Goal: Task Accomplishment & Management: Manage account settings

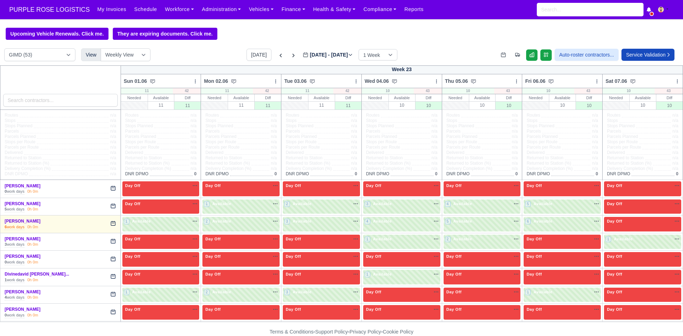
select select "5"
click at [246, 56] on button "[DATE]" at bounding box center [258, 55] width 25 height 12
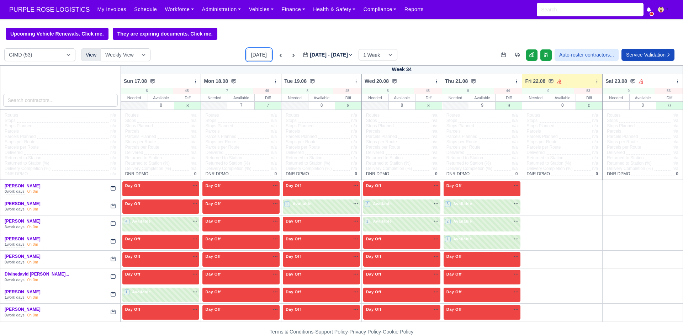
type input "[DATE]"
click at [594, 82] on icon at bounding box center [596, 81] width 5 height 5
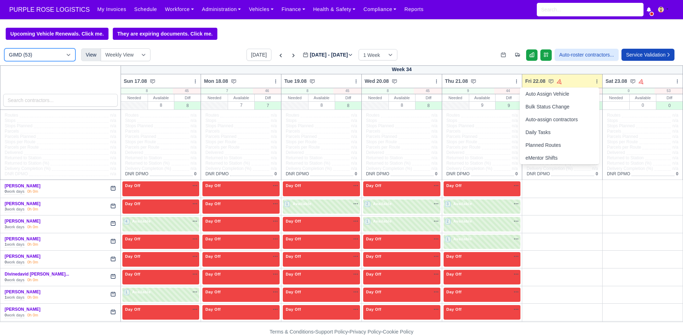
click at [64, 60] on select "DIG1 (174) DAK1 (1) GIMD (53)" at bounding box center [39, 54] width 71 height 13
select select "1"
click at [4, 49] on select "DIG1 (174) DAK1 (1) GIMD (53)" at bounding box center [39, 54] width 71 height 13
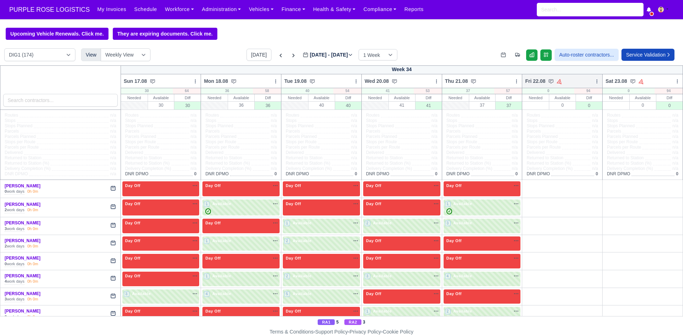
click at [594, 81] on icon at bounding box center [596, 81] width 5 height 5
click at [553, 106] on link "Bulk Status Change" at bounding box center [559, 106] width 80 height 13
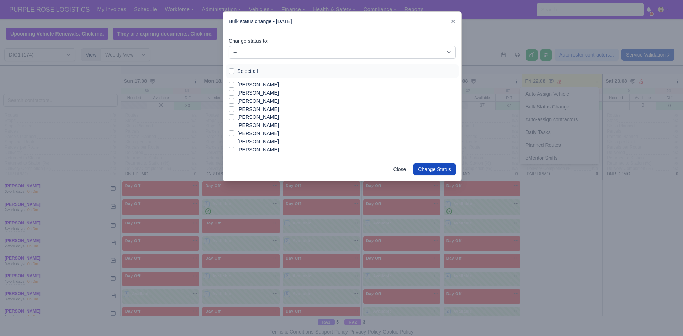
click at [237, 71] on label "Select all" at bounding box center [247, 71] width 21 height 8
click at [234, 71] on input "Select all" at bounding box center [232, 70] width 6 height 6
checkbox input "true"
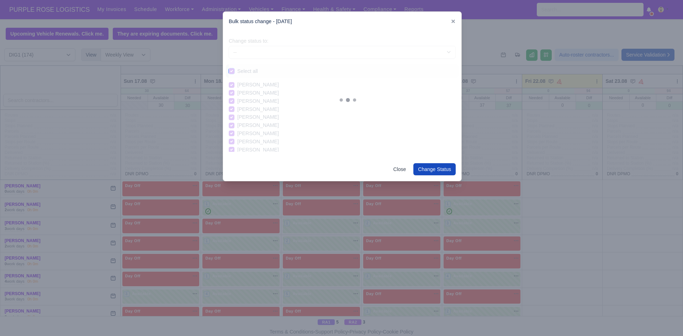
checkbox input "true"
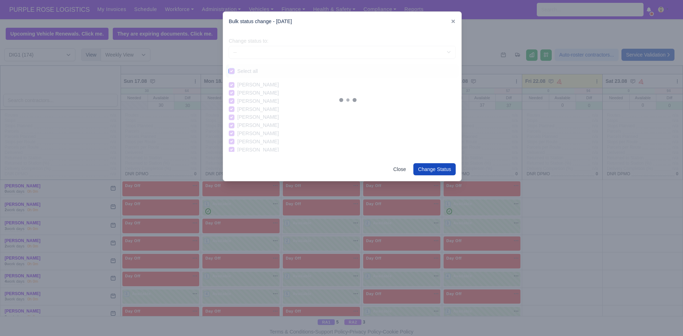
checkbox input "true"
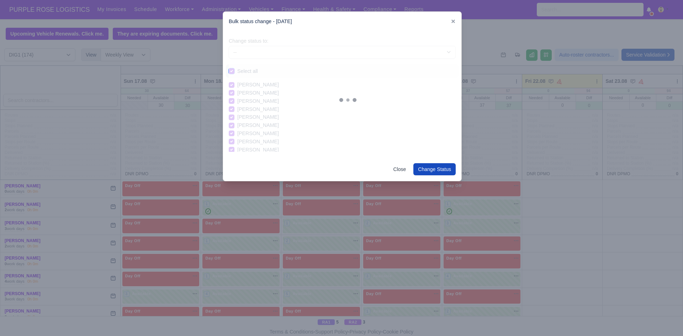
checkbox input "true"
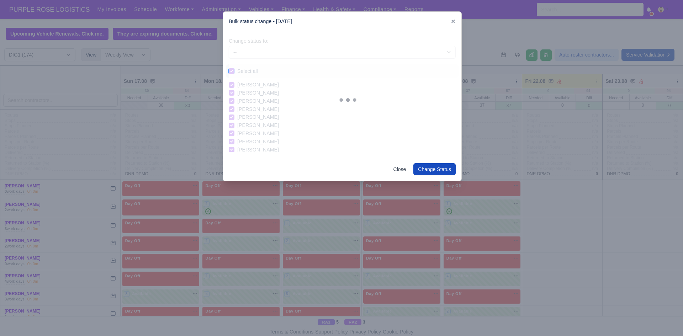
checkbox input "true"
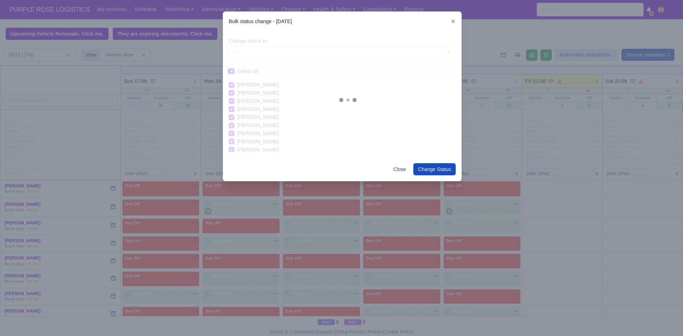
checkbox input "true"
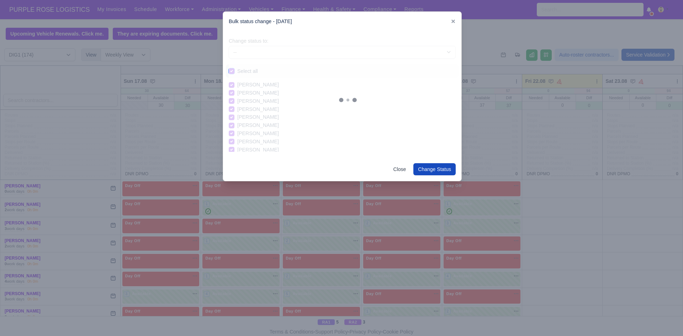
checkbox input "true"
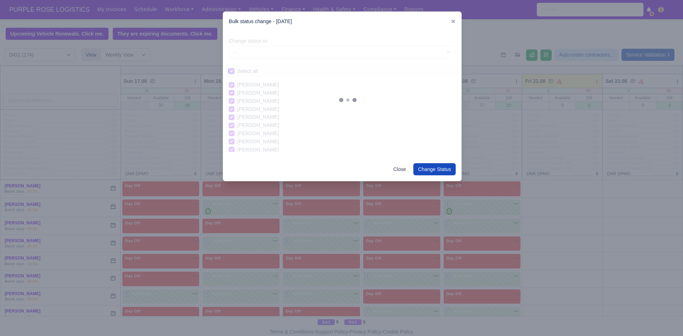
checkbox input "true"
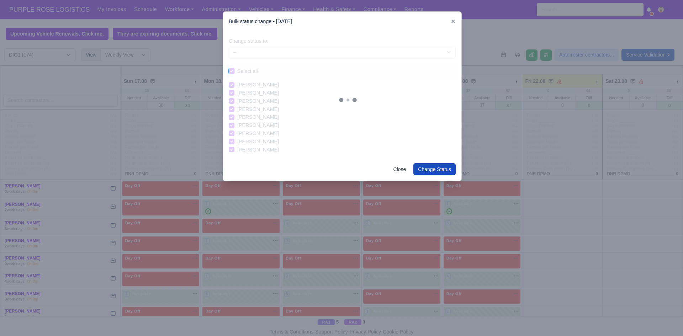
checkbox input "true"
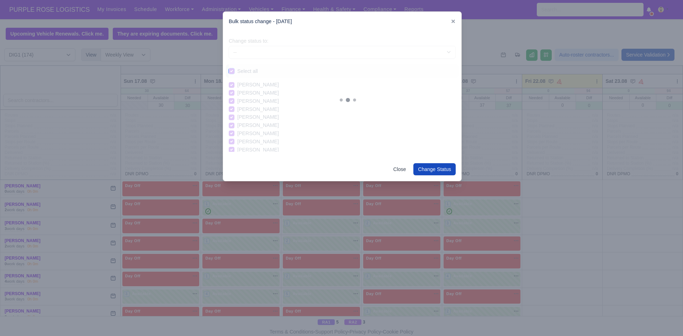
checkbox input "true"
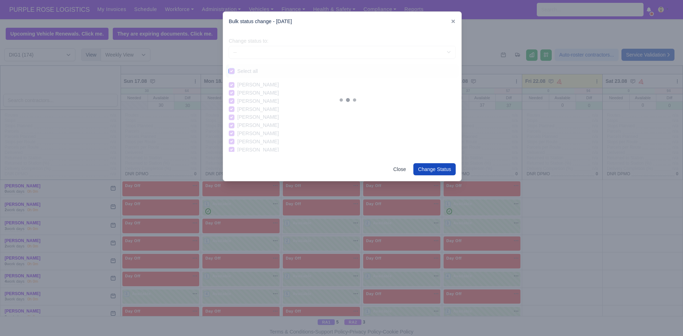
checkbox input "true"
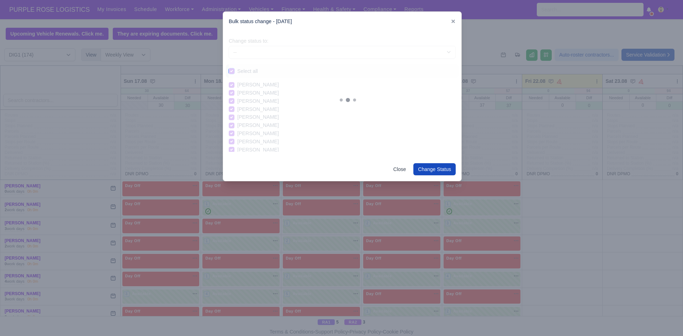
checkbox input "true"
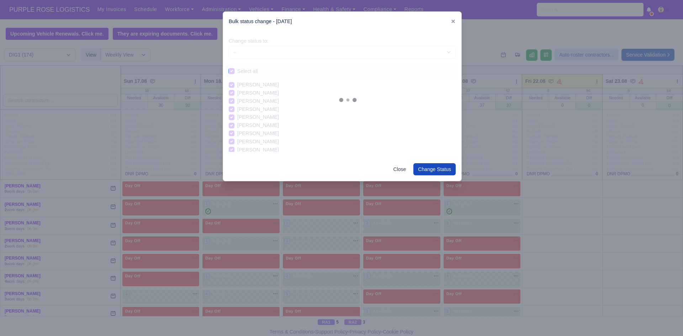
checkbox input "true"
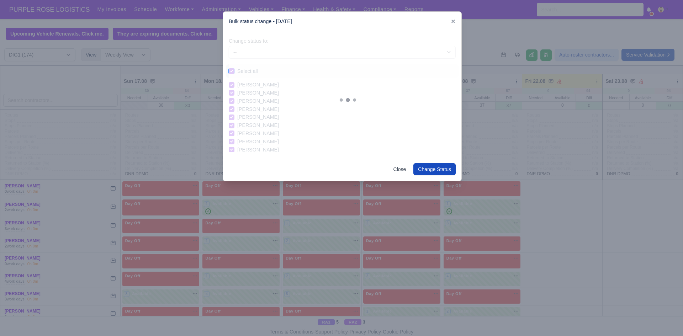
checkbox input "true"
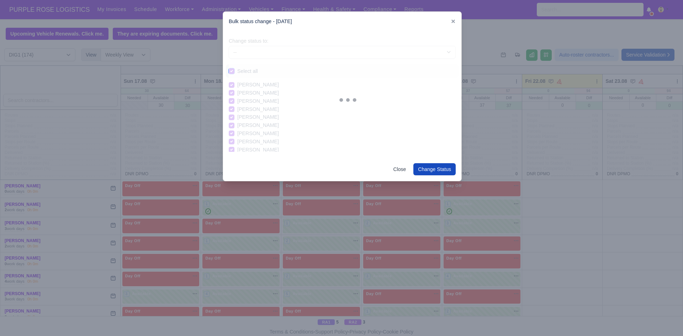
checkbox input "true"
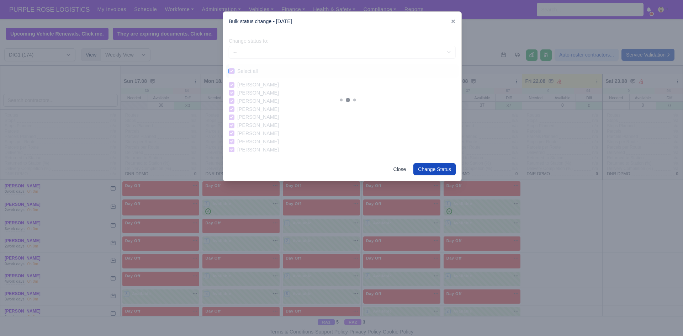
checkbox input "true"
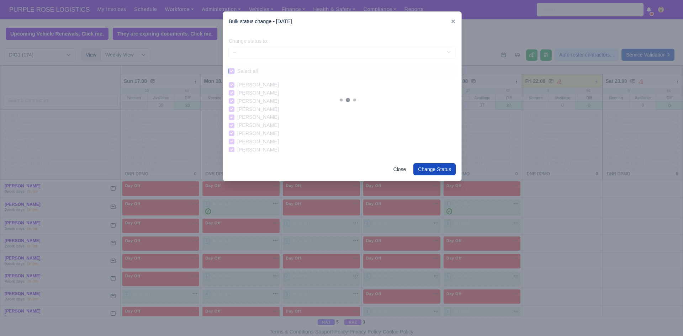
checkbox input "true"
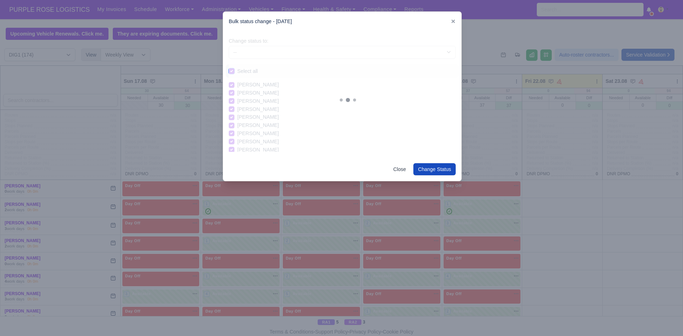
checkbox input "true"
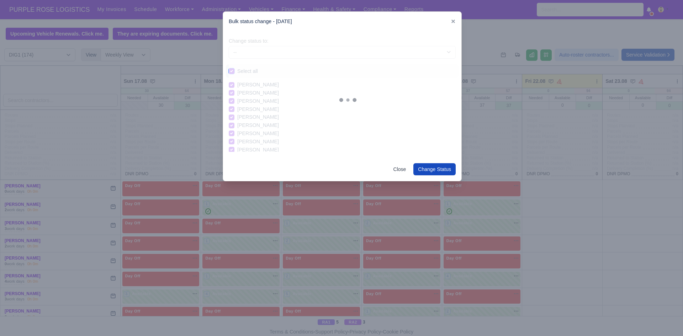
checkbox input "true"
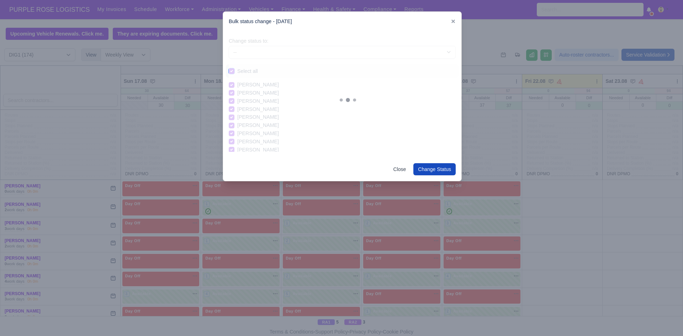
checkbox input "true"
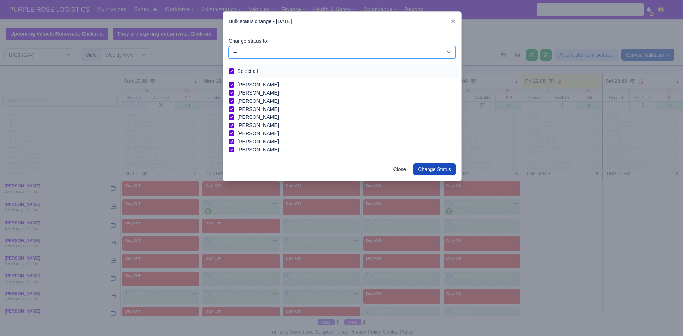
click at [276, 54] on select "-- Unasigned Available Day Off Stand By Other Depot" at bounding box center [342, 52] width 227 height 13
select select "Day Off"
click at [229, 46] on select "-- Unasigned Available Day Off Stand By Other Depot" at bounding box center [342, 52] width 227 height 13
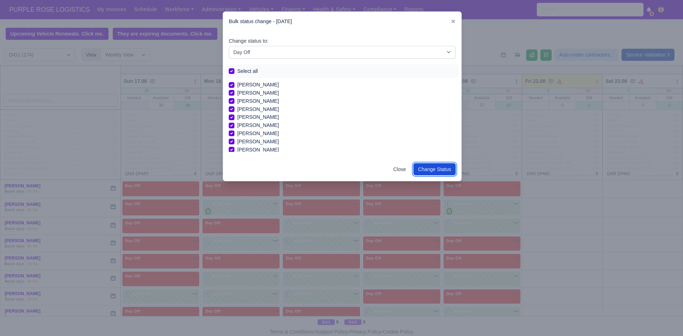
click at [436, 170] on button "Change Status" at bounding box center [434, 169] width 42 height 12
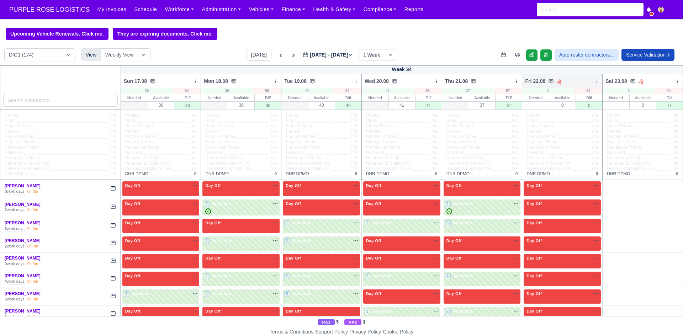
click at [594, 80] on icon at bounding box center [596, 81] width 5 height 5
click at [535, 109] on link "Bulk Status Change" at bounding box center [559, 106] width 80 height 13
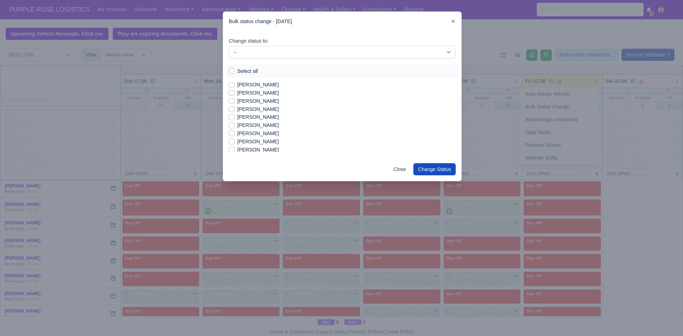
click at [251, 94] on label "[PERSON_NAME]" at bounding box center [258, 93] width 42 height 8
click at [234, 94] on input "[PERSON_NAME]" at bounding box center [232, 92] width 6 height 6
checkbox input "true"
click at [244, 101] on label "[PERSON_NAME]" at bounding box center [258, 101] width 42 height 8
click at [234, 101] on input "[PERSON_NAME]" at bounding box center [232, 100] width 6 height 6
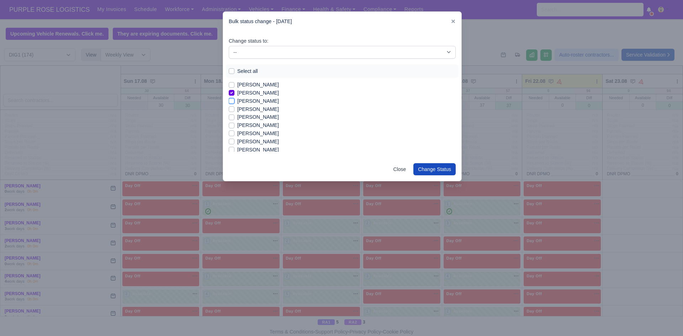
checkbox input "true"
click at [247, 125] on label "[PERSON_NAME]" at bounding box center [258, 125] width 42 height 8
click at [234, 125] on input "[PERSON_NAME]" at bounding box center [232, 124] width 6 height 6
checkbox input "true"
click at [242, 142] on label "[PERSON_NAME]" at bounding box center [258, 142] width 42 height 8
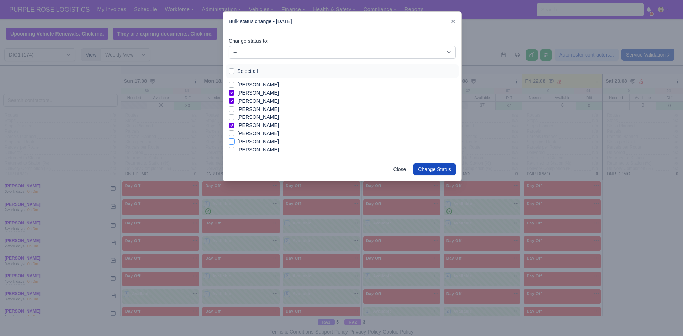
click at [234, 142] on input "[PERSON_NAME]" at bounding box center [232, 141] width 6 height 6
checkbox input "true"
click at [248, 135] on label "[PERSON_NAME]" at bounding box center [258, 133] width 42 height 8
click at [234, 135] on input "[PERSON_NAME]" at bounding box center [232, 132] width 6 height 6
checkbox input "true"
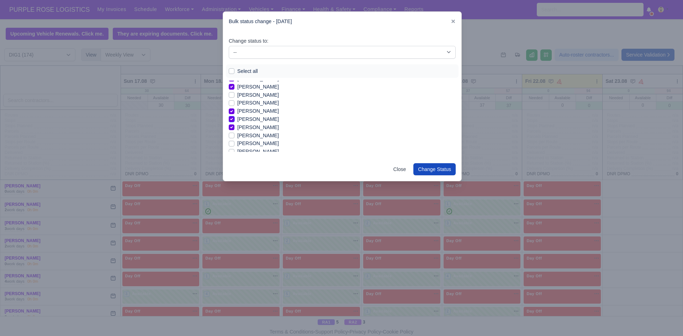
scroll to position [28, 0]
click at [254, 121] on label "[PERSON_NAME]" at bounding box center [258, 121] width 42 height 8
click at [234, 121] on input "[PERSON_NAME]" at bounding box center [232, 120] width 6 height 6
checkbox input "true"
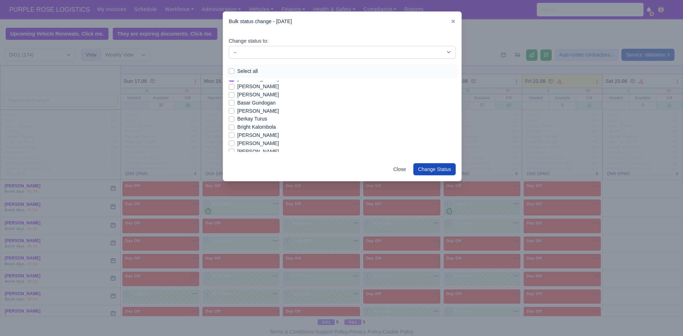
click at [256, 134] on label "[PERSON_NAME]" at bounding box center [258, 135] width 42 height 8
click at [234, 134] on input "[PERSON_NAME]" at bounding box center [232, 134] width 6 height 6
checkbox input "true"
click at [256, 143] on label "[PERSON_NAME]" at bounding box center [258, 143] width 42 height 8
click at [234, 143] on input "[PERSON_NAME]" at bounding box center [232, 142] width 6 height 6
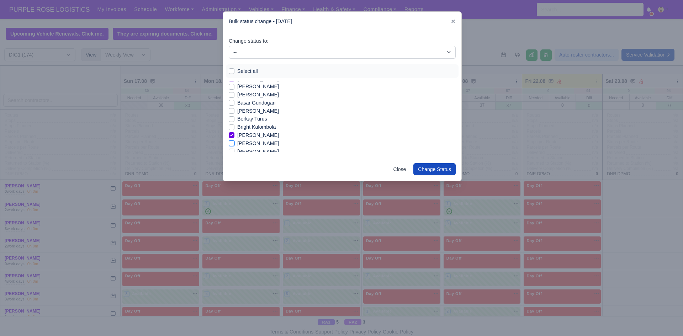
checkbox input "true"
click at [270, 128] on label "Bright Kalombola" at bounding box center [256, 127] width 38 height 8
click at [234, 128] on input "Bright Kalombola" at bounding box center [232, 126] width 6 height 6
checkbox input "true"
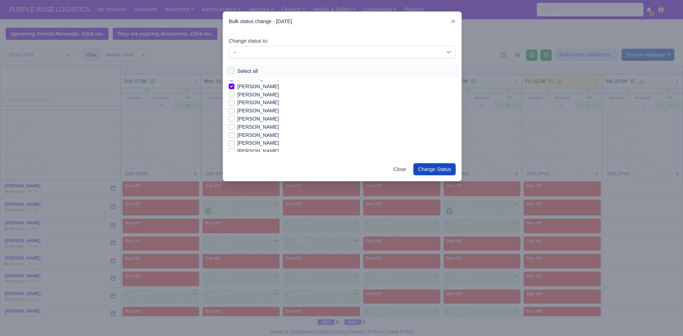
click at [247, 128] on label "[PERSON_NAME]" at bounding box center [258, 127] width 42 height 8
click at [234, 128] on input "[PERSON_NAME]" at bounding box center [232, 126] width 6 height 6
checkbox input "true"
click at [252, 142] on label "[PERSON_NAME]" at bounding box center [258, 143] width 42 height 8
click at [234, 142] on input "[PERSON_NAME]" at bounding box center [232, 142] width 6 height 6
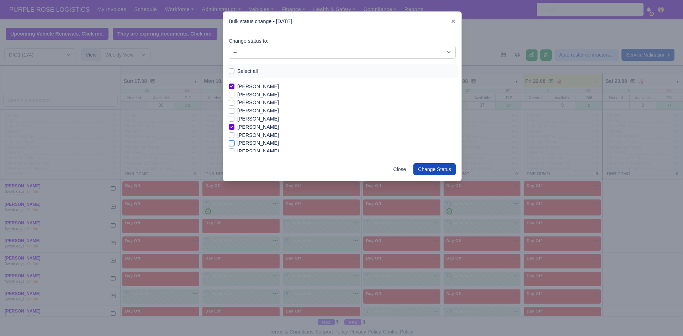
checkbox input "true"
click at [250, 150] on label "[PERSON_NAME]" at bounding box center [258, 151] width 42 height 8
click at [234, 150] on input "[PERSON_NAME]" at bounding box center [232, 150] width 6 height 6
checkbox input "true"
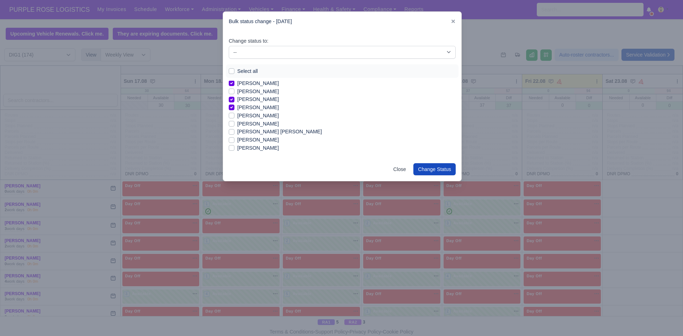
click at [252, 116] on label "[PERSON_NAME]" at bounding box center [258, 116] width 42 height 8
click at [234, 116] on input "[PERSON_NAME]" at bounding box center [232, 115] width 6 height 6
checkbox input "true"
click at [254, 133] on label "[PERSON_NAME] [PERSON_NAME]" at bounding box center [279, 132] width 85 height 8
click at [234, 133] on input "[PERSON_NAME] [PERSON_NAME]" at bounding box center [232, 131] width 6 height 6
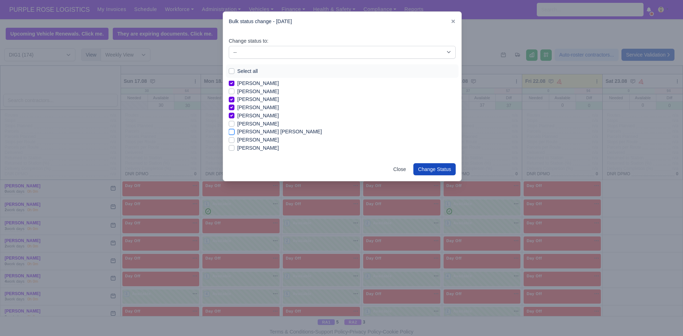
checkbox input "true"
click at [255, 140] on label "[PERSON_NAME]" at bounding box center [258, 140] width 42 height 8
click at [234, 140] on input "[PERSON_NAME]" at bounding box center [232, 139] width 6 height 6
checkbox input "true"
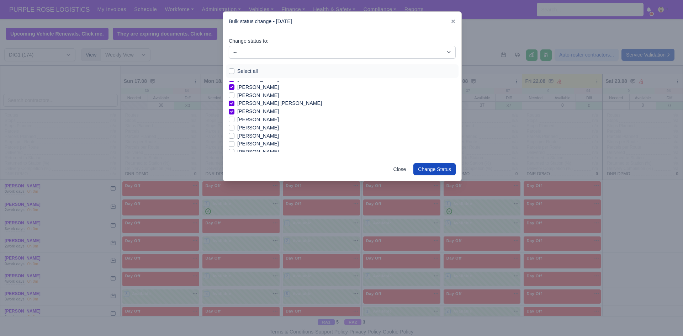
click at [247, 128] on label "[PERSON_NAME]" at bounding box center [258, 128] width 42 height 8
click at [234, 128] on input "[PERSON_NAME]" at bounding box center [232, 127] width 6 height 6
checkbox input "true"
click at [260, 136] on label "[PERSON_NAME]" at bounding box center [258, 136] width 42 height 8
click at [234, 136] on input "[PERSON_NAME]" at bounding box center [232, 135] width 6 height 6
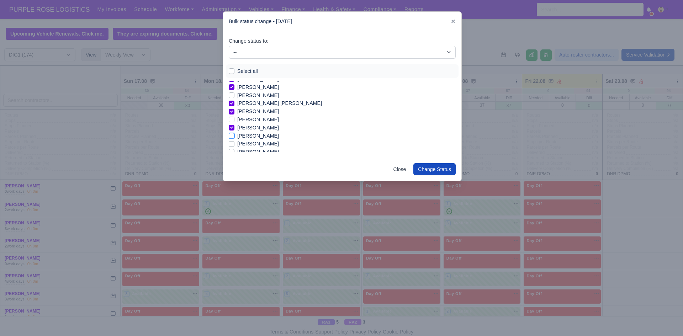
checkbox input "true"
click at [253, 130] on label "[PERSON_NAME]" at bounding box center [258, 132] width 42 height 8
click at [234, 130] on input "[PERSON_NAME]" at bounding box center [232, 131] width 6 height 6
checkbox input "true"
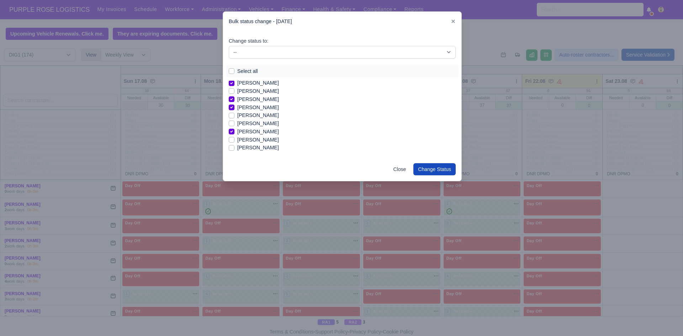
click at [273, 146] on label "[PERSON_NAME]" at bounding box center [258, 148] width 42 height 8
click at [234, 146] on input "[PERSON_NAME]" at bounding box center [232, 147] width 6 height 6
checkbox input "true"
click at [250, 122] on label "Iqram [PERSON_NAME]" at bounding box center [265, 121] width 56 height 8
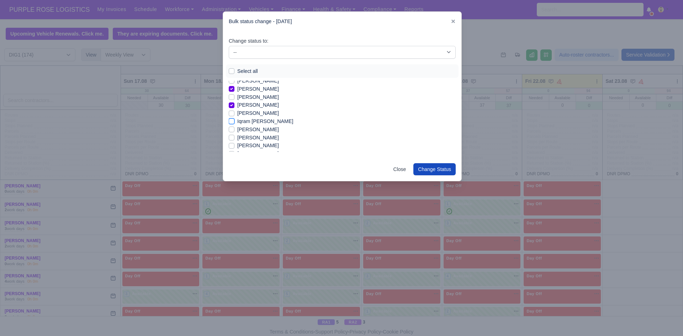
click at [234, 122] on input "Iqram [PERSON_NAME]" at bounding box center [232, 120] width 6 height 6
checkbox input "true"
click at [253, 131] on label "[PERSON_NAME]" at bounding box center [258, 130] width 42 height 8
click at [234, 131] on input "[PERSON_NAME]" at bounding box center [232, 129] width 6 height 6
checkbox input "true"
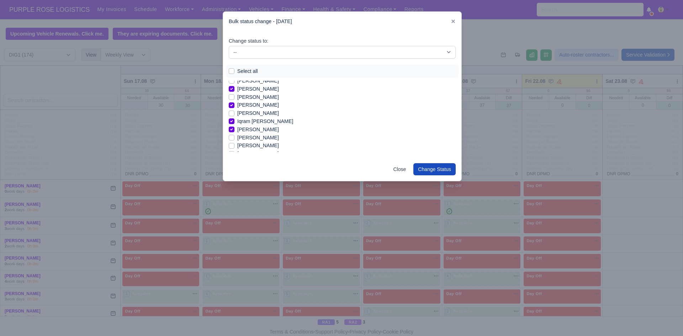
click at [258, 138] on label "[PERSON_NAME]" at bounding box center [258, 138] width 42 height 8
click at [234, 138] on input "[PERSON_NAME]" at bounding box center [232, 137] width 6 height 6
checkbox input "true"
click at [245, 126] on label "[PERSON_NAME]" at bounding box center [258, 125] width 42 height 8
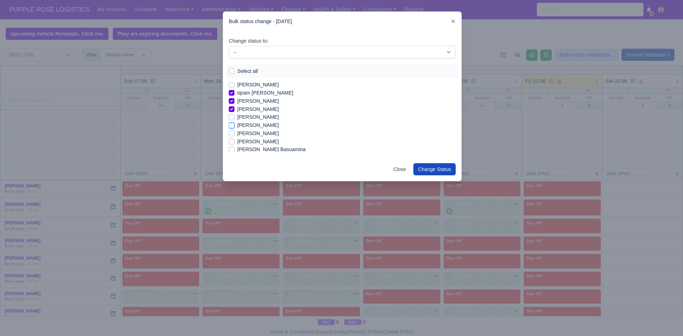
click at [234, 126] on input "[PERSON_NAME]" at bounding box center [232, 124] width 6 height 6
checkbox input "true"
click at [276, 133] on label "[PERSON_NAME]" at bounding box center [258, 131] width 42 height 8
click at [234, 133] on input "[PERSON_NAME]" at bounding box center [232, 130] width 6 height 6
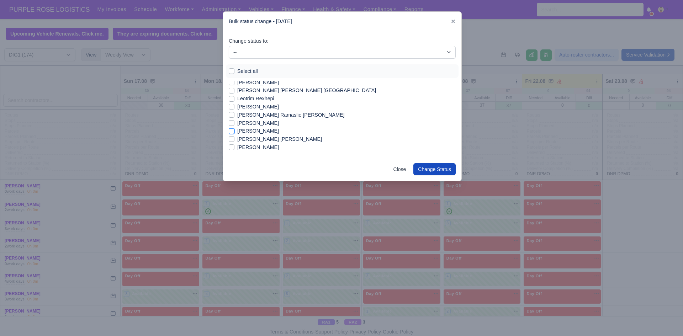
checkbox input "true"
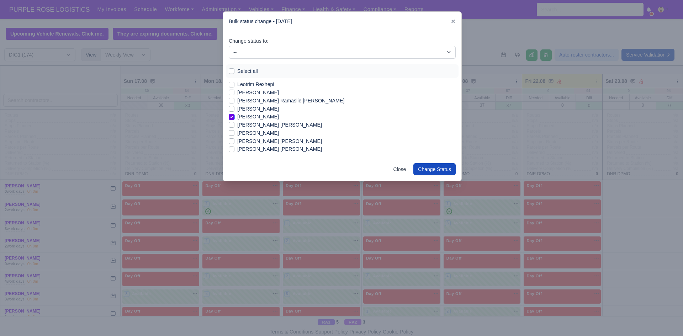
scroll to position [428, 0]
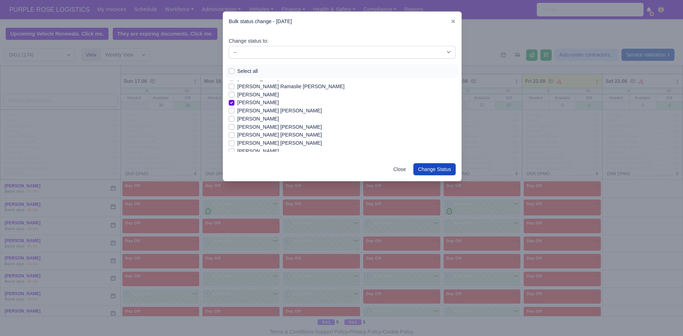
click at [279, 142] on label "[PERSON_NAME] [PERSON_NAME]" at bounding box center [279, 143] width 85 height 8
click at [234, 142] on input "[PERSON_NAME] [PERSON_NAME]" at bounding box center [232, 142] width 6 height 6
checkbox input "true"
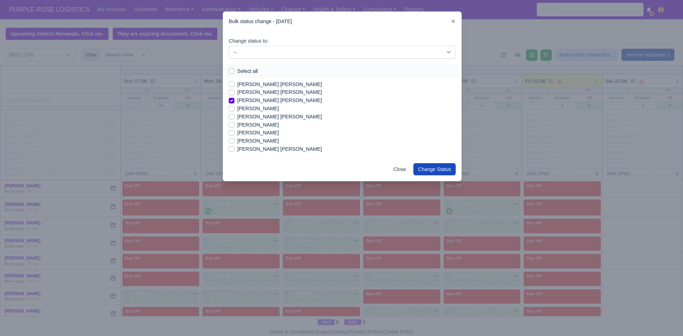
click at [285, 121] on div "[PERSON_NAME]" at bounding box center [342, 125] width 227 height 8
click at [282, 117] on label "[PERSON_NAME] [PERSON_NAME]" at bounding box center [279, 117] width 85 height 8
click at [234, 117] on input "[PERSON_NAME] [PERSON_NAME]" at bounding box center [232, 116] width 6 height 6
checkbox input "true"
click at [275, 130] on label "[PERSON_NAME]" at bounding box center [258, 133] width 42 height 8
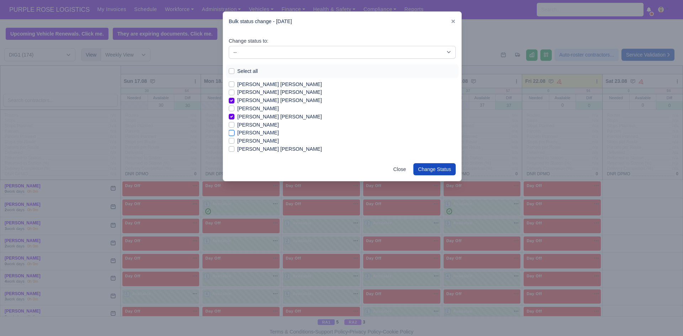
click at [234, 130] on input "[PERSON_NAME]" at bounding box center [232, 132] width 6 height 6
checkbox input "true"
click at [255, 130] on label "[PERSON_NAME]" at bounding box center [258, 129] width 42 height 8
click at [234, 130] on input "[PERSON_NAME]" at bounding box center [232, 128] width 6 height 6
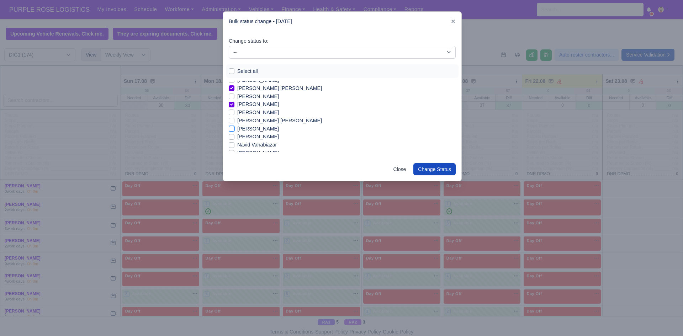
checkbox input "true"
click at [450, 148] on div "Navid Vahabiazar" at bounding box center [342, 145] width 227 height 8
click at [268, 122] on label "[PERSON_NAME]" at bounding box center [258, 125] width 42 height 8
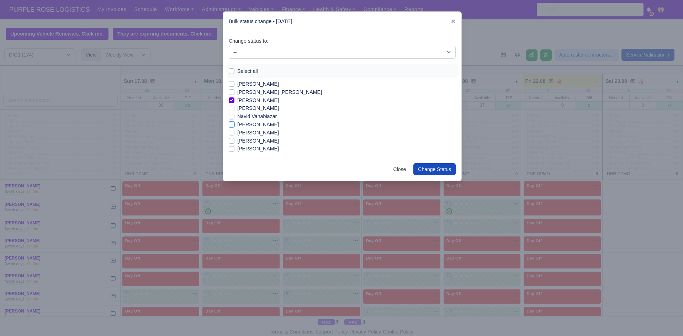
click at [234, 122] on input "[PERSON_NAME]" at bounding box center [232, 124] width 6 height 6
checkbox input "true"
click at [255, 141] on label "[PERSON_NAME]" at bounding box center [258, 141] width 42 height 8
click at [234, 141] on input "[PERSON_NAME]" at bounding box center [232, 140] width 6 height 6
checkbox input "true"
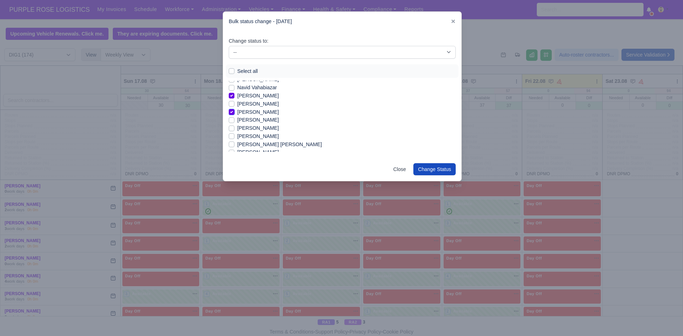
scroll to position [570, 0]
click at [241, 115] on label "[PERSON_NAME]" at bounding box center [258, 114] width 42 height 8
click at [234, 115] on input "[PERSON_NAME]" at bounding box center [232, 113] width 6 height 6
checkbox input "true"
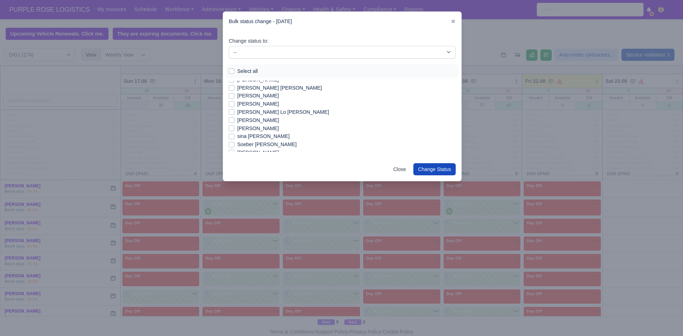
click at [265, 112] on label "[PERSON_NAME] Lo [PERSON_NAME]" at bounding box center [283, 112] width 92 height 8
click at [234, 112] on input "[PERSON_NAME] Lo [PERSON_NAME]" at bounding box center [232, 111] width 6 height 6
checkbox input "true"
click at [263, 119] on label "[PERSON_NAME]" at bounding box center [258, 120] width 42 height 8
click at [234, 119] on input "[PERSON_NAME]" at bounding box center [232, 119] width 6 height 6
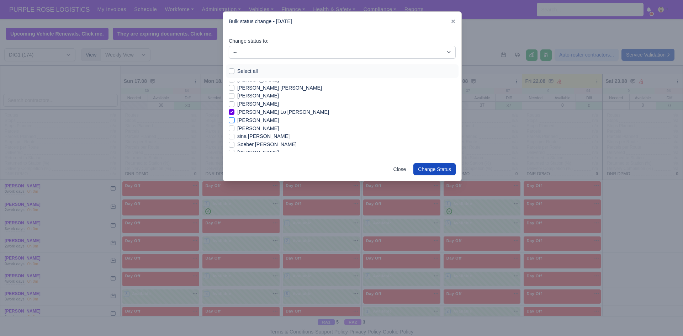
checkbox input "true"
click at [271, 126] on label "[PERSON_NAME]" at bounding box center [258, 124] width 42 height 8
click at [234, 126] on input "[PERSON_NAME]" at bounding box center [232, 123] width 6 height 6
checkbox input "true"
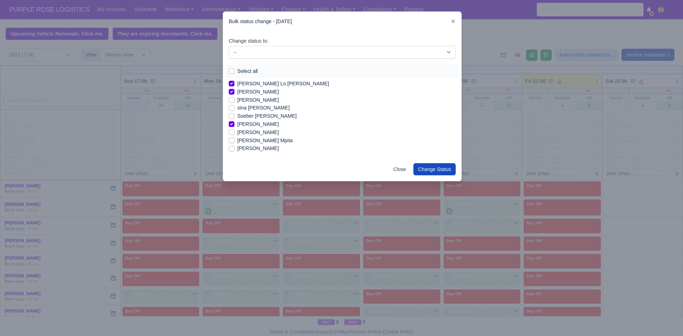
click at [263, 139] on label "[PERSON_NAME] Mpita" at bounding box center [264, 141] width 55 height 8
click at [234, 139] on input "[PERSON_NAME] Mpita" at bounding box center [232, 140] width 6 height 6
checkbox input "true"
click at [256, 142] on label "[PERSON_NAME]" at bounding box center [258, 142] width 42 height 8
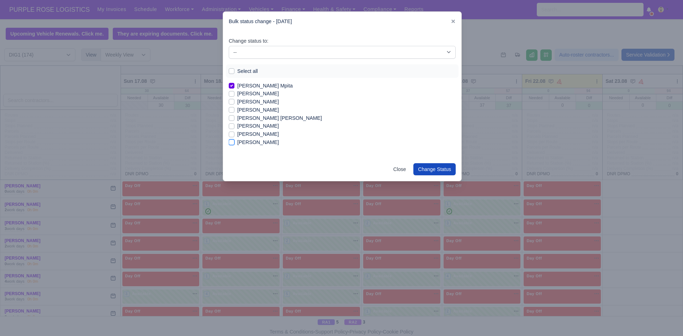
click at [234, 142] on input "[PERSON_NAME]" at bounding box center [232, 141] width 6 height 6
checkbox input "true"
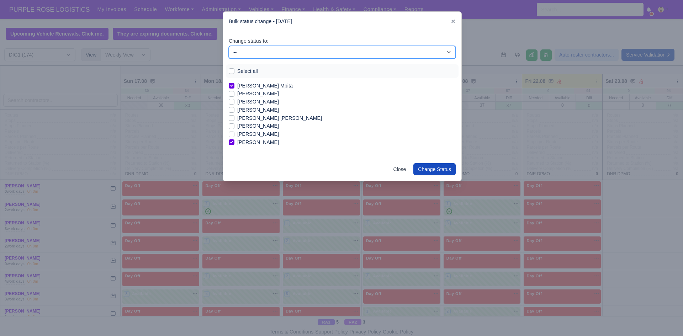
click at [393, 49] on select "-- Unasigned Available Day Off Stand By Other Depot" at bounding box center [342, 52] width 227 height 13
select select "Available"
click at [229, 46] on select "-- Unasigned Available Day Off Stand By Other Depot" at bounding box center [342, 52] width 227 height 13
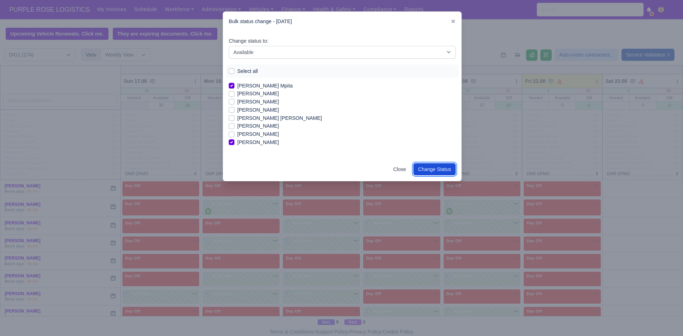
click at [448, 170] on button "Change Status" at bounding box center [434, 169] width 42 height 12
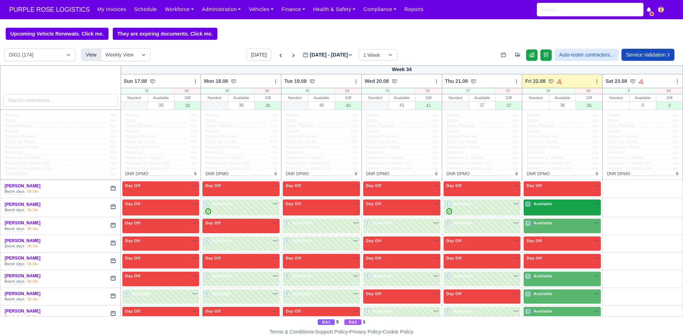
click at [553, 210] on div "2 Available" at bounding box center [561, 207] width 77 height 16
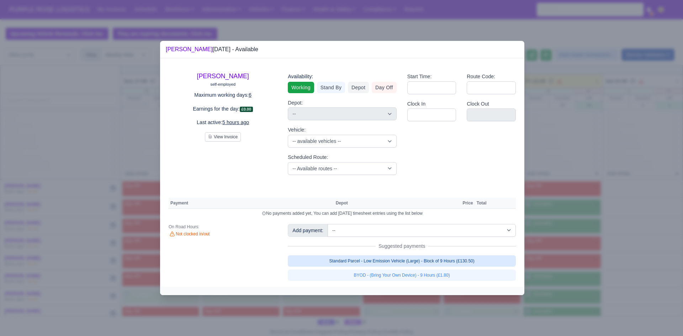
click at [399, 264] on link "Standard Parcel - Low Emission Vehicle (Large) - Block of 9 Hours (£130.50)" at bounding box center [402, 260] width 228 height 11
select select "1"
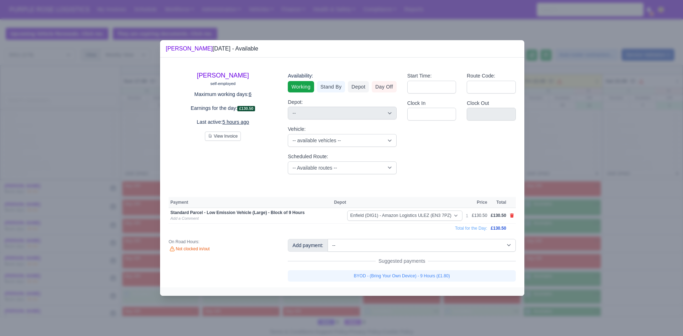
click at [397, 275] on link "BYOD - (Bring Your Own Device) - 9 Hours (£1.80)" at bounding box center [402, 275] width 228 height 11
select select "1"
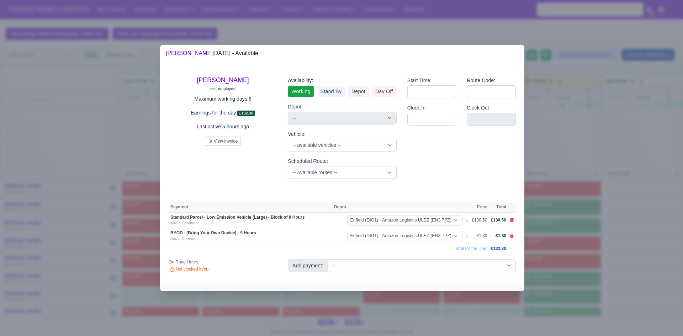
click at [602, 226] on div at bounding box center [341, 168] width 683 height 336
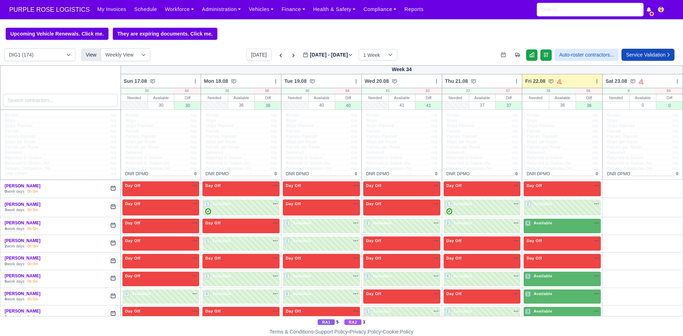
click at [559, 225] on div "4 Available na" at bounding box center [562, 223] width 74 height 6
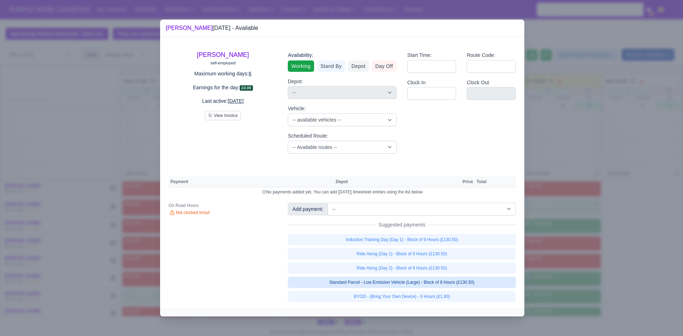
click at [447, 282] on link "Standard Parcel - Low Emission Vehicle (Large) - Block of 9 Hours (£130.50)" at bounding box center [402, 282] width 228 height 11
select select "1"
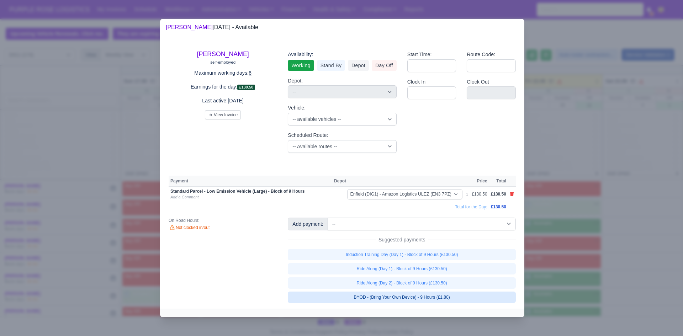
click at [434, 297] on link "BYOD - (Bring Your Own Device) - 9 Hours (£1.80)" at bounding box center [402, 297] width 228 height 11
select select "1"
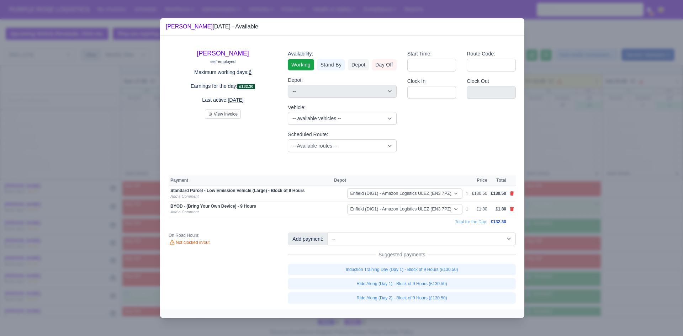
click at [633, 271] on div at bounding box center [341, 168] width 683 height 336
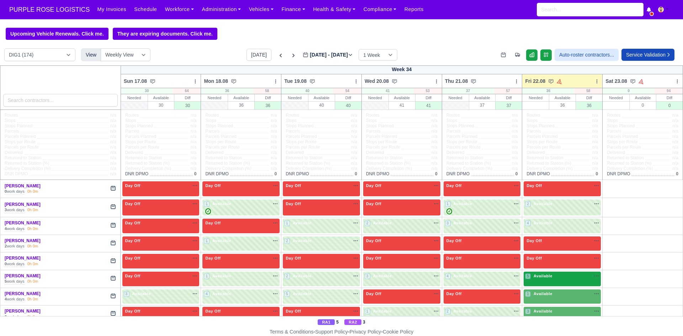
click at [550, 278] on div "5 Available na" at bounding box center [562, 276] width 74 height 6
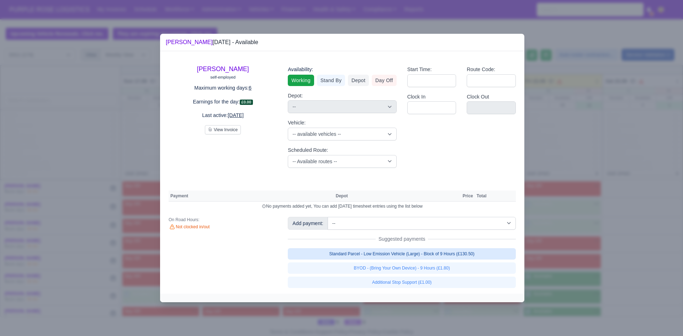
click at [442, 255] on link "Standard Parcel - Low Emission Vehicle (Large) - Block of 9 Hours (£130.50)" at bounding box center [402, 253] width 228 height 11
select select "1"
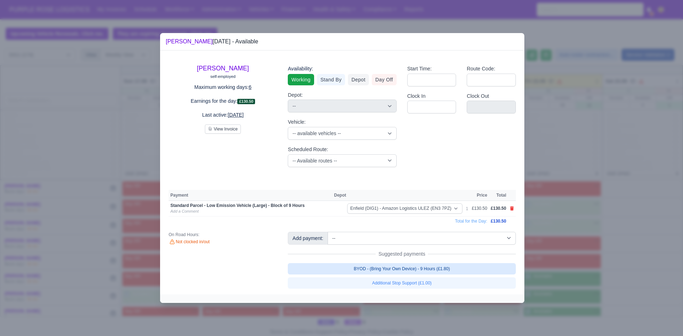
click at [437, 266] on link "BYOD - (Bring Your Own Device) - 9 Hours (£1.80)" at bounding box center [402, 268] width 228 height 11
select select "1"
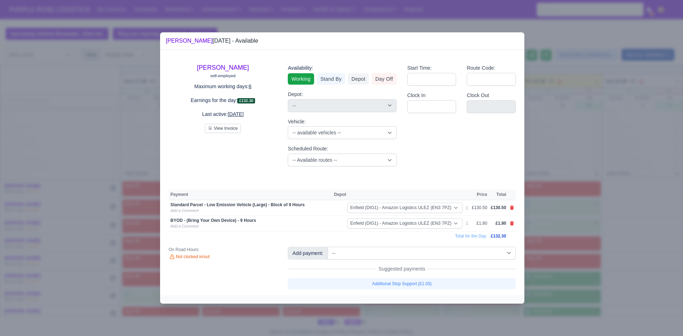
click at [623, 265] on div at bounding box center [341, 168] width 683 height 336
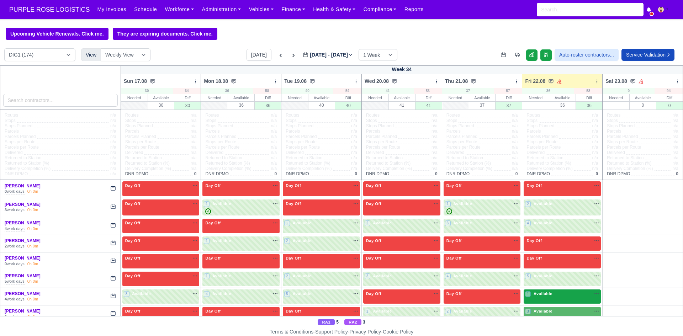
click at [561, 296] on div "1 Available na" at bounding box center [562, 294] width 74 height 6
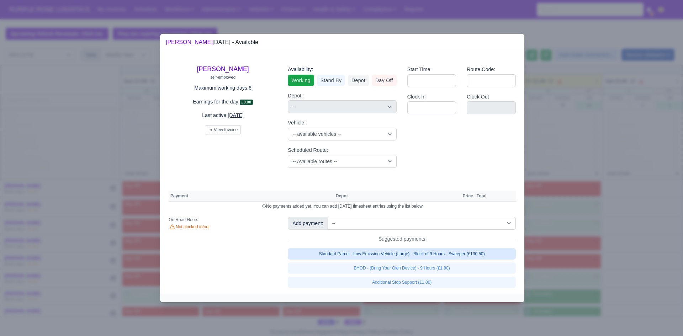
click at [423, 256] on link "Standard Parcel - Low Emission Vehicle (Large) - Block of 9 Hours - Sweeper (£1…" at bounding box center [402, 253] width 228 height 11
select select "1"
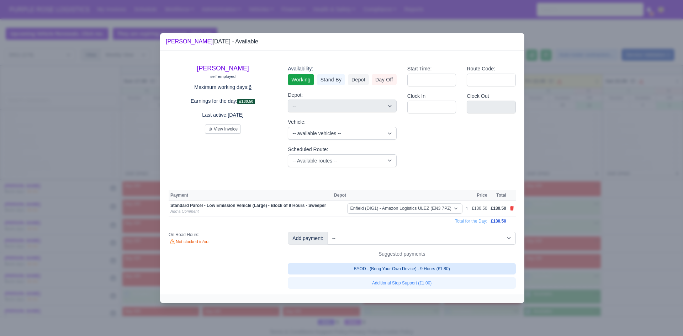
click at [422, 269] on link "BYOD - (Bring Your Own Device) - 9 Hours (£1.80)" at bounding box center [402, 268] width 228 height 11
select select "1"
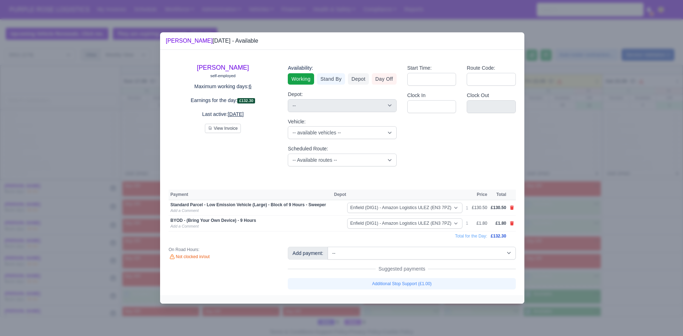
click at [613, 267] on div at bounding box center [341, 168] width 683 height 336
click at [575, 299] on div at bounding box center [341, 168] width 683 height 336
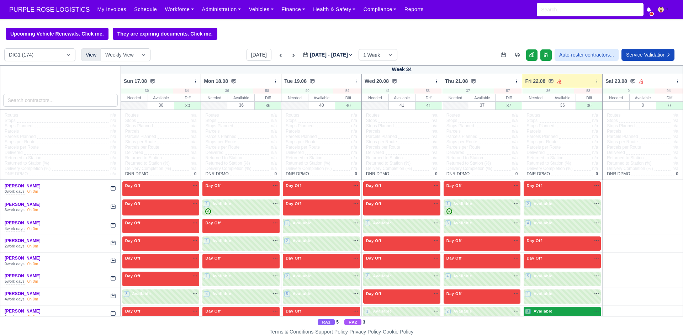
click at [548, 314] on span "Available" at bounding box center [543, 311] width 22 height 5
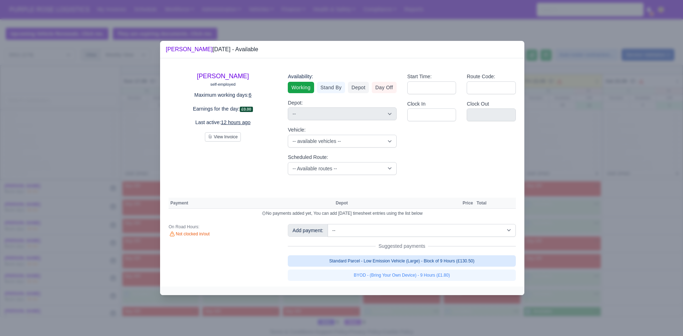
click at [374, 260] on link "Standard Parcel - Low Emission Vehicle (Large) - Block of 9 Hours (£130.50)" at bounding box center [402, 260] width 228 height 11
select select "1"
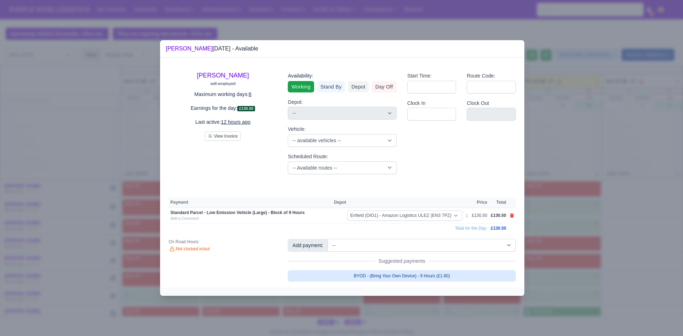
click at [379, 273] on link "BYOD - (Bring Your Own Device) - 9 Hours (£1.80)" at bounding box center [402, 275] width 228 height 11
select select "1"
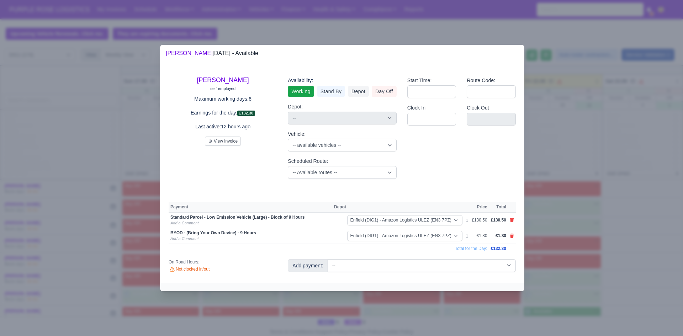
click at [637, 250] on div at bounding box center [341, 168] width 683 height 336
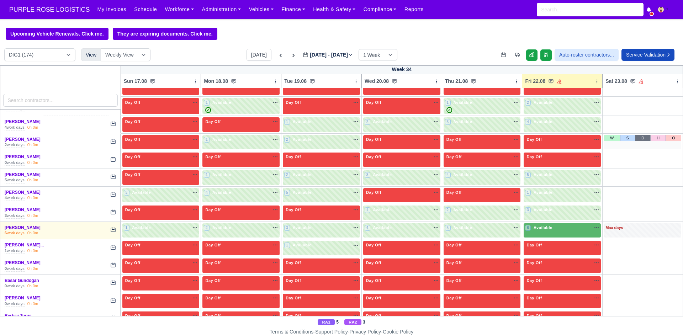
scroll to position [154, 0]
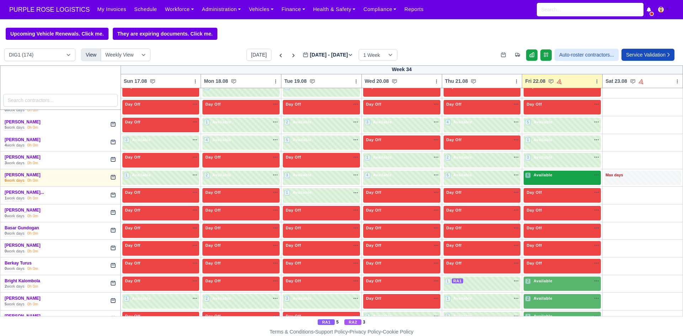
click at [551, 177] on div "6 Available na" at bounding box center [562, 175] width 74 height 6
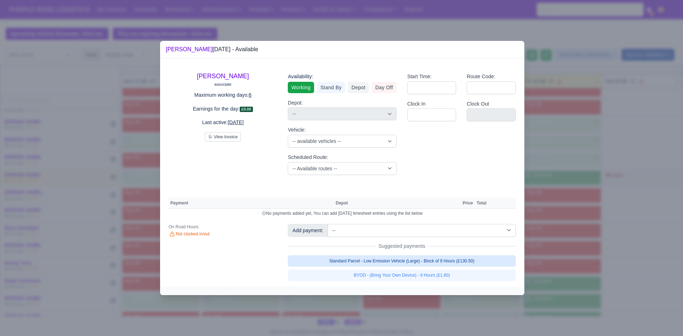
click at [424, 262] on link "Standard Parcel - Low Emission Vehicle (Large) - Block of 9 Hours (£130.50)" at bounding box center [402, 260] width 228 height 11
select select "1"
click at [426, 267] on link "Standard Parcel - Low Emission Vehicle (Large) - Block of 9 Hours (£130.50)" at bounding box center [402, 260] width 228 height 11
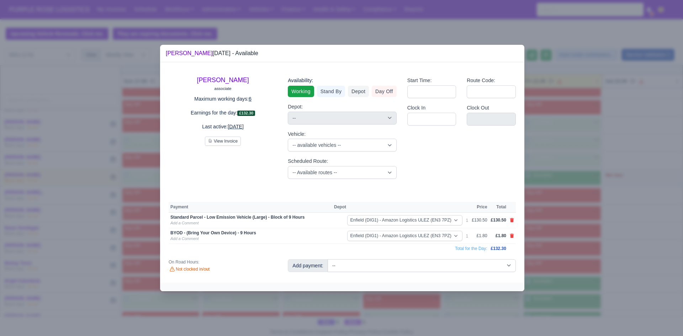
click at [682, 232] on div at bounding box center [341, 168] width 683 height 336
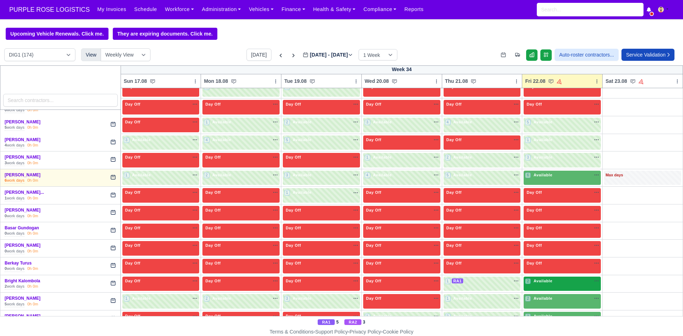
click at [544, 285] on div "2 Available na" at bounding box center [562, 281] width 74 height 7
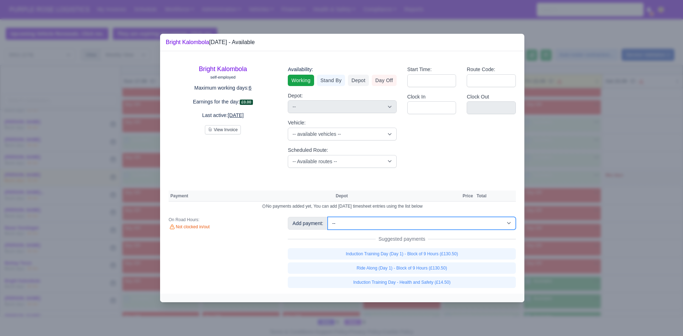
click at [411, 222] on select "-- Additional Hour Support (£14.50) Additional Stop Support (£1.00) BYOD - (Bri…" at bounding box center [421, 223] width 188 height 13
click at [327, 217] on select "-- Additional Hour Support (£14.50) Additional Stop Support (£1.00) BYOD - (Bri…" at bounding box center [421, 223] width 188 height 13
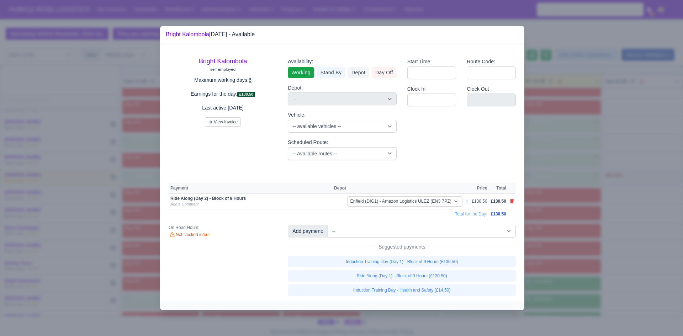
click at [655, 245] on div at bounding box center [341, 168] width 683 height 336
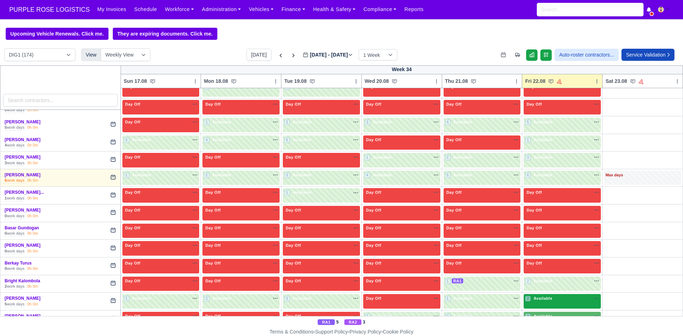
click at [553, 301] on div "2 Available na" at bounding box center [562, 298] width 74 height 6
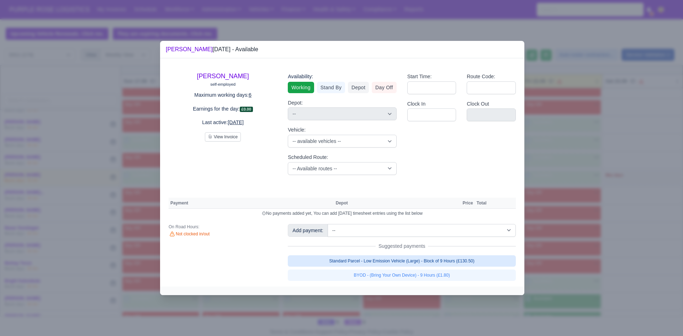
click at [439, 261] on link "Standard Parcel - Low Emission Vehicle (Large) - Block of 9 Hours (£130.50)" at bounding box center [402, 260] width 228 height 11
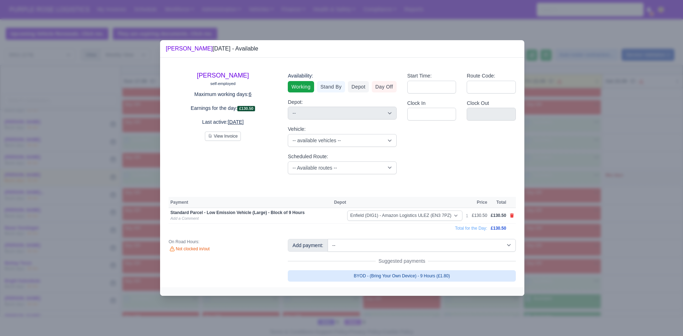
click at [435, 275] on link "BYOD - (Bring Your Own Device) - 9 Hours (£1.80)" at bounding box center [402, 275] width 228 height 11
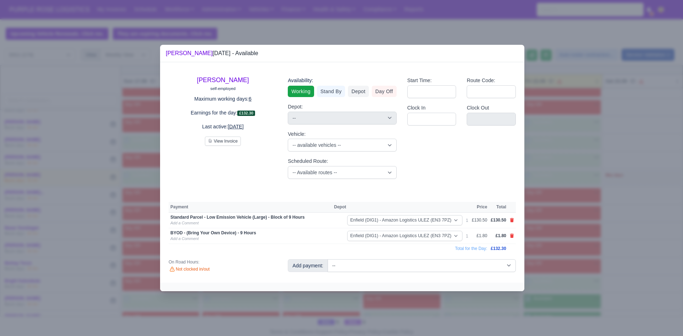
click at [607, 267] on div at bounding box center [341, 168] width 683 height 336
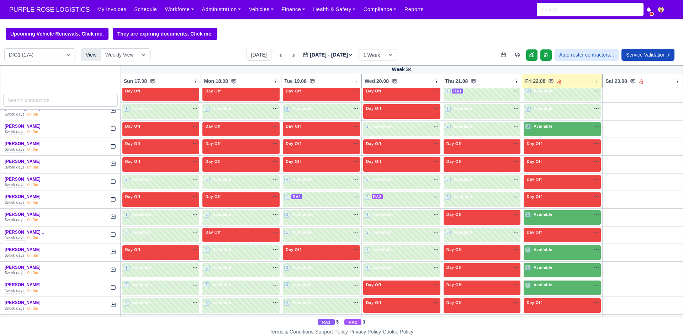
scroll to position [357, 0]
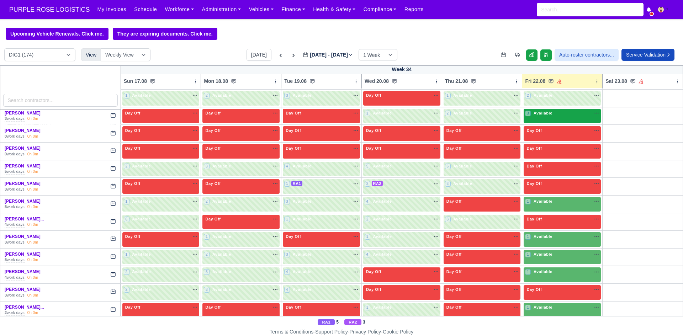
click at [571, 118] on div "3 Available na" at bounding box center [562, 113] width 74 height 7
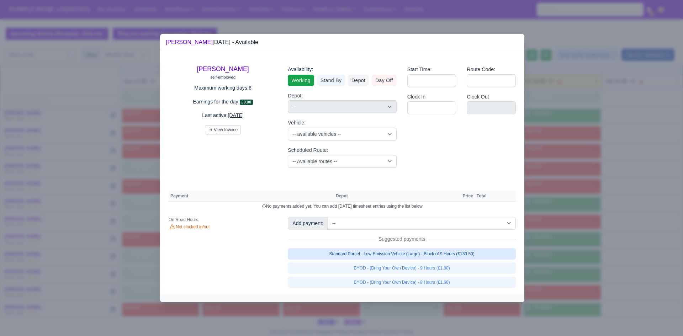
click at [456, 255] on link "Standard Parcel - Low Emission Vehicle (Large) - Block of 9 Hours (£130.50)" at bounding box center [402, 253] width 228 height 11
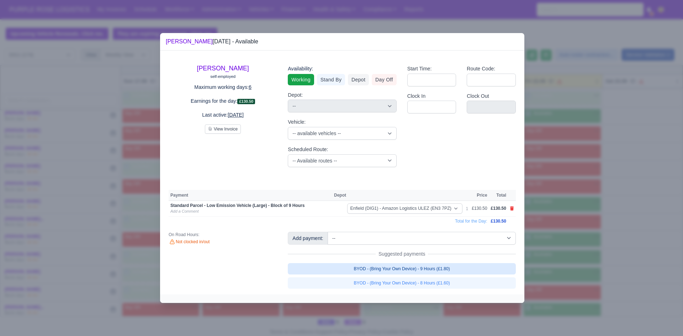
click at [436, 271] on link "BYOD - (Bring Your Own Device) - 9 Hours (£1.80)" at bounding box center [402, 268] width 228 height 11
click at [654, 245] on div at bounding box center [341, 168] width 683 height 336
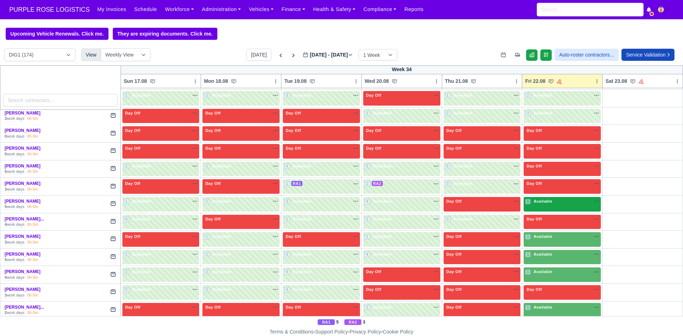
click at [555, 208] on div "1 Available" at bounding box center [561, 204] width 77 height 15
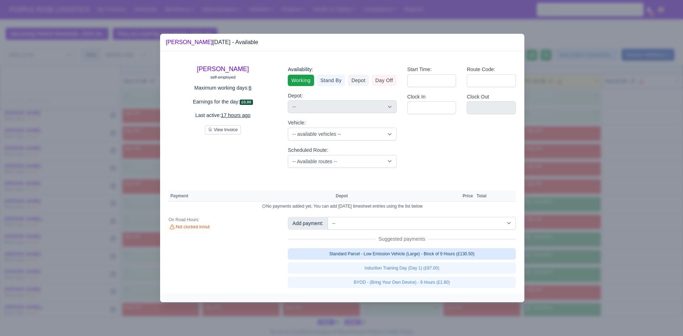
click at [467, 257] on link "Standard Parcel - Low Emission Vehicle (Large) - Block of 9 Hours (£130.50)" at bounding box center [402, 253] width 228 height 11
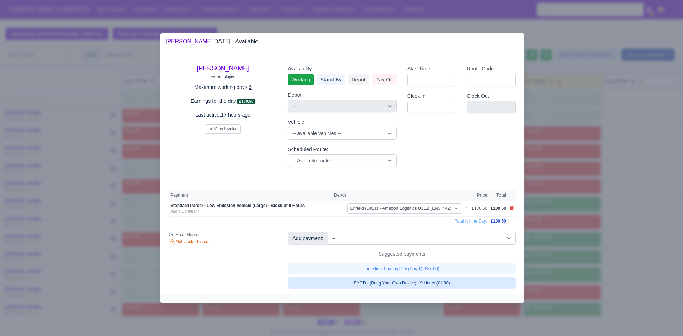
click at [419, 283] on link "BYOD - (Bring Your Own Device) - 9 Hours (£1.80)" at bounding box center [402, 282] width 228 height 11
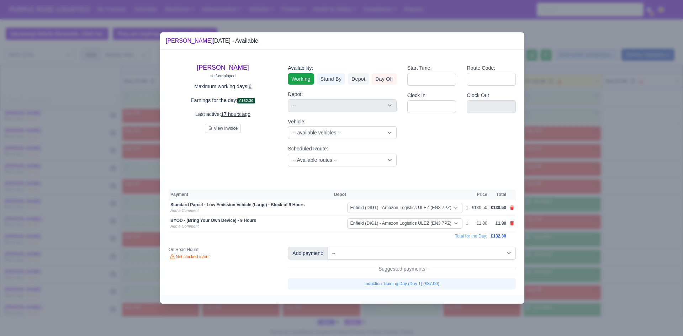
click at [659, 258] on div at bounding box center [341, 168] width 683 height 336
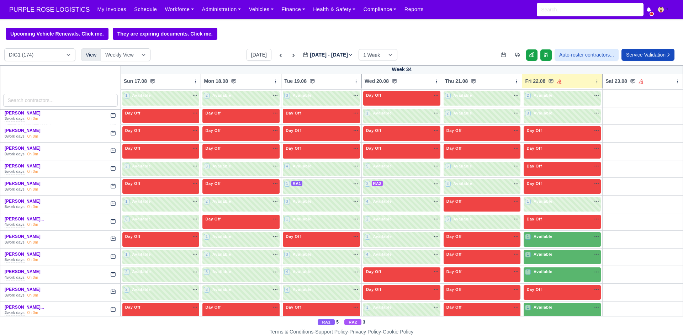
click at [542, 247] on div at bounding box center [341, 168] width 683 height 336
click at [548, 236] on span "Available" at bounding box center [543, 236] width 22 height 5
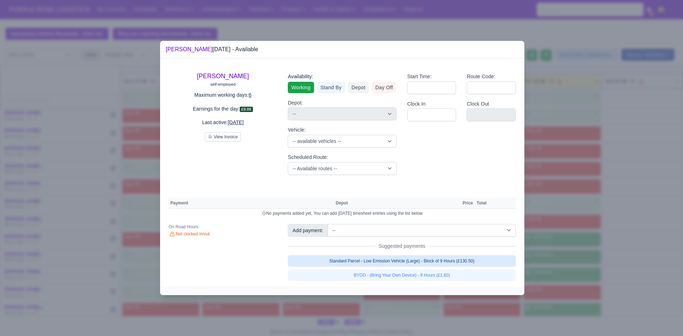
click at [472, 259] on link "Standard Parcel - Low Emission Vehicle (Large) - Block of 9 Hours (£130.50)" at bounding box center [402, 260] width 228 height 11
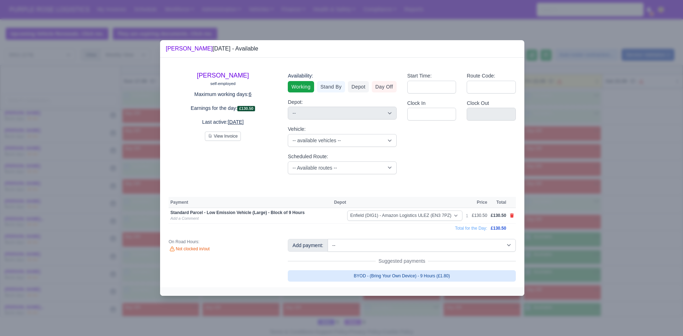
click at [439, 274] on link "BYOD - (Bring Your Own Device) - 9 Hours (£1.80)" at bounding box center [402, 275] width 228 height 11
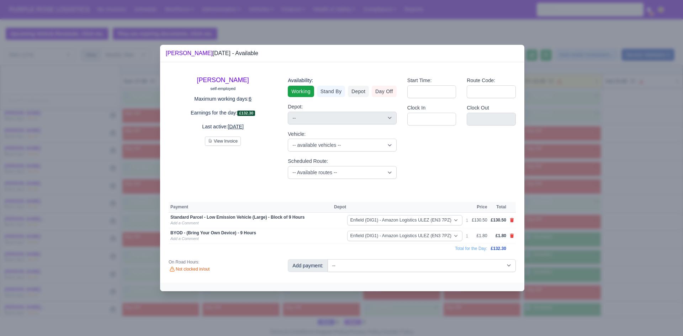
click at [609, 262] on div at bounding box center [341, 168] width 683 height 336
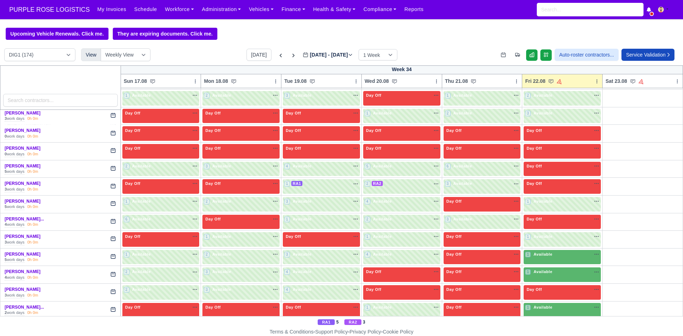
click at [555, 259] on div "1 Available na" at bounding box center [562, 254] width 74 height 7
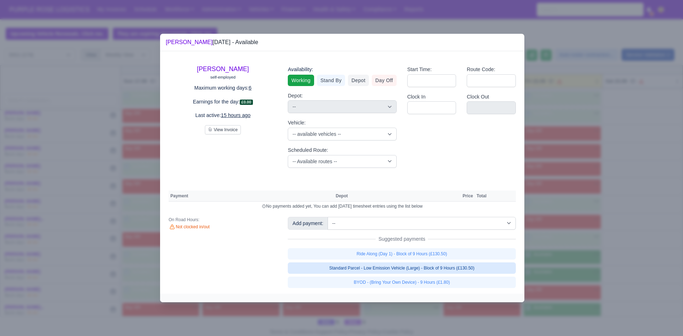
click at [442, 269] on link "Standard Parcel - Low Emission Vehicle (Large) - Block of 9 Hours (£130.50)" at bounding box center [402, 267] width 228 height 11
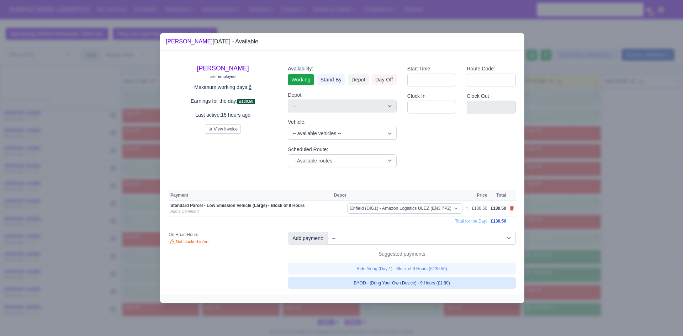
click at [441, 284] on link "BYOD - (Bring Your Own Device) - 9 Hours (£1.80)" at bounding box center [402, 282] width 228 height 11
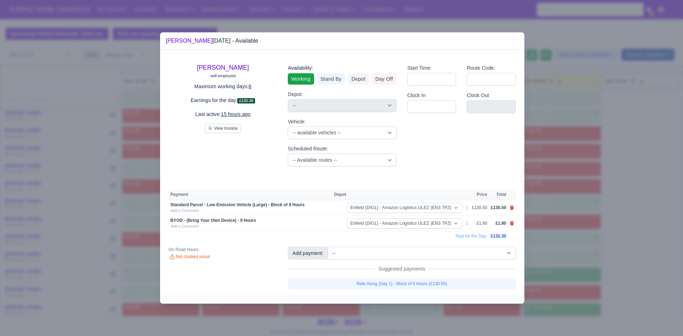
click at [595, 272] on div at bounding box center [341, 168] width 683 height 336
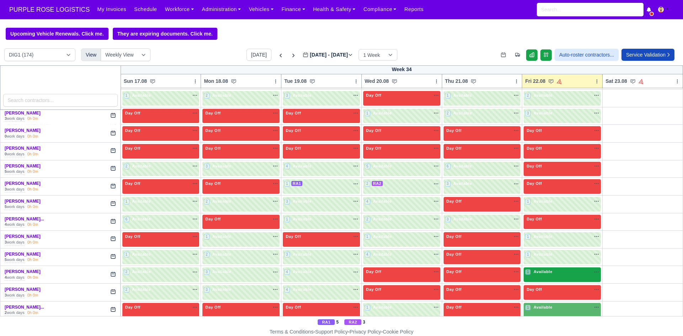
click at [564, 278] on div "1 Available" at bounding box center [561, 274] width 77 height 15
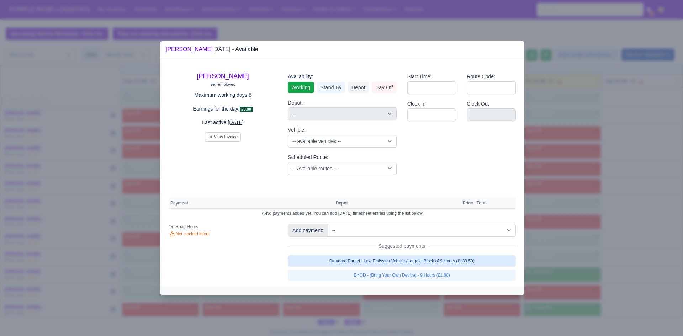
click at [468, 266] on link "Standard Parcel - Low Emission Vehicle (Large) - Block of 9 Hours (£130.50)" at bounding box center [402, 260] width 228 height 11
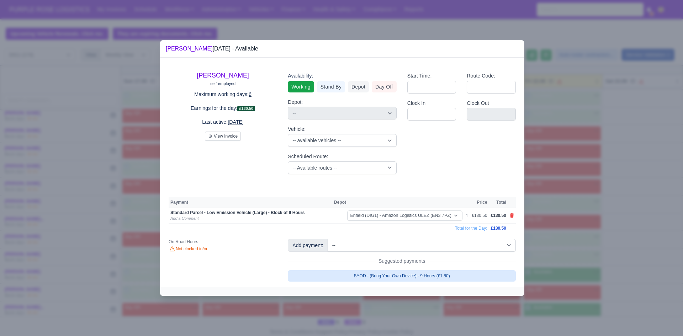
click at [453, 277] on link "BYOD - (Bring Your Own Device) - 9 Hours (£1.80)" at bounding box center [402, 275] width 228 height 11
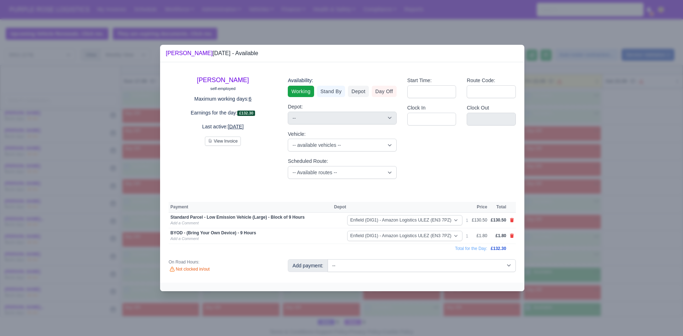
click at [578, 273] on div at bounding box center [341, 168] width 683 height 336
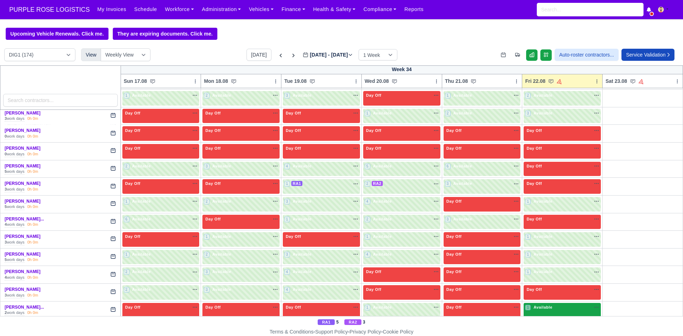
click at [556, 308] on div "1 Available na" at bounding box center [562, 307] width 74 height 6
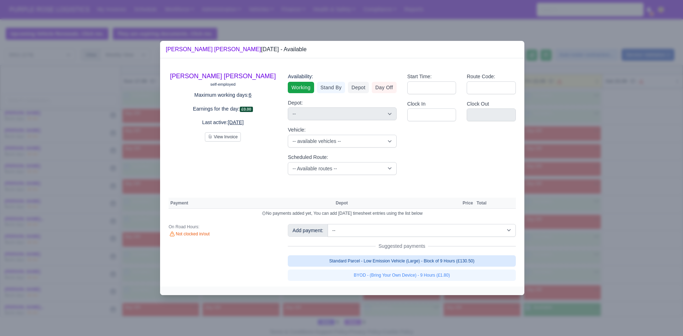
click at [446, 260] on link "Standard Parcel - Low Emission Vehicle (Large) - Block of 9 Hours (£130.50)" at bounding box center [402, 260] width 228 height 11
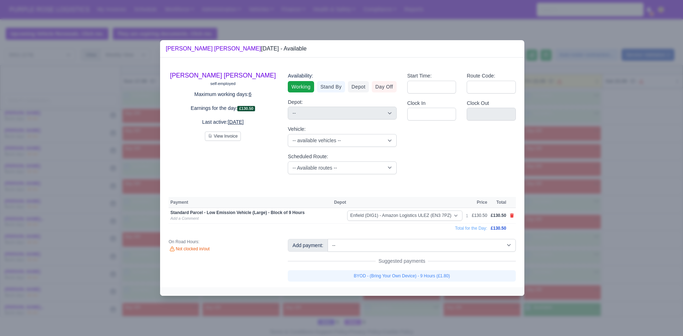
click at [434, 274] on link "BYOD - (Bring Your Own Device) - 9 Hours (£1.80)" at bounding box center [402, 275] width 228 height 11
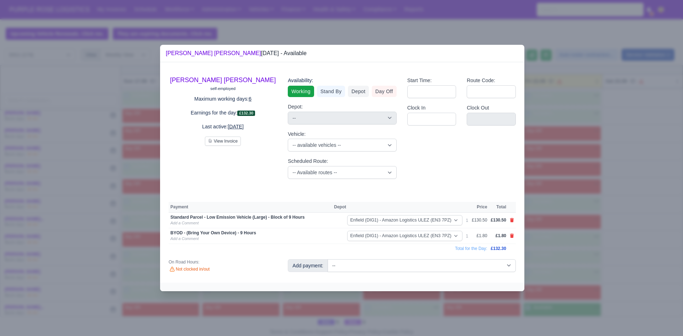
click at [598, 269] on div at bounding box center [341, 168] width 683 height 336
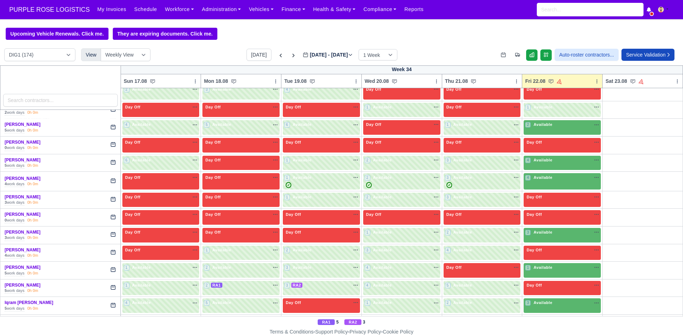
scroll to position [562, 0]
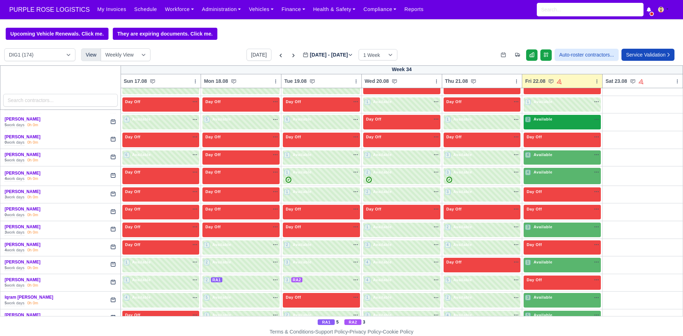
click at [587, 124] on div "2 Available na" at bounding box center [562, 119] width 74 height 7
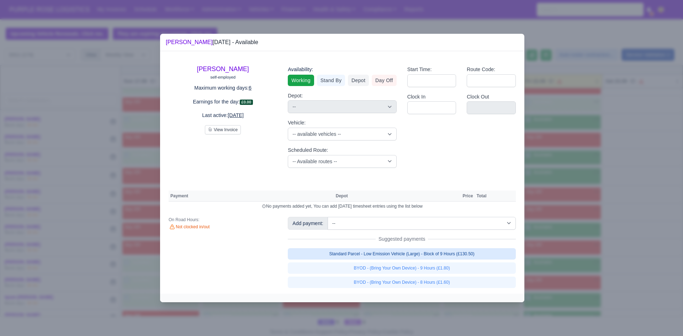
click at [416, 252] on link "Standard Parcel - Low Emission Vehicle (Large) - Block of 9 Hours (£130.50)" at bounding box center [402, 253] width 228 height 11
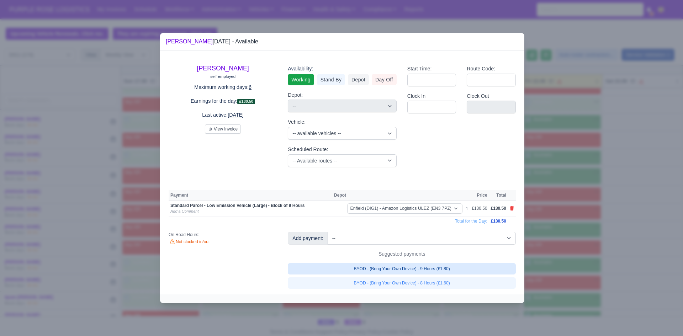
click at [413, 272] on link "BYOD - (Bring Your Own Device) - 9 Hours (£1.80)" at bounding box center [402, 268] width 228 height 11
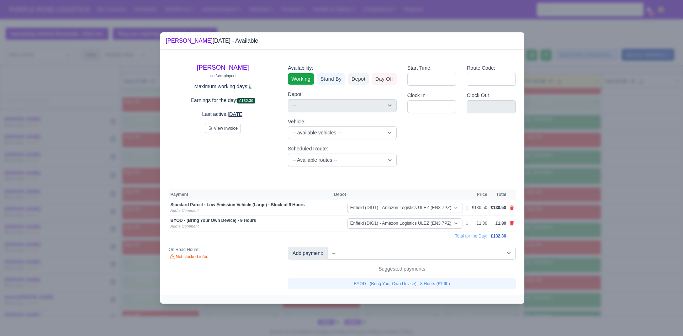
click at [529, 280] on div at bounding box center [341, 168] width 683 height 336
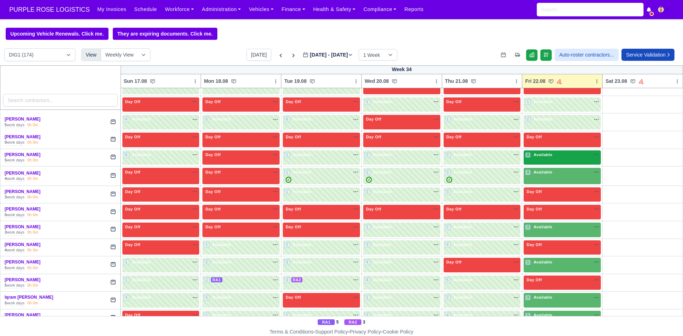
click at [546, 156] on span "Available" at bounding box center [543, 154] width 22 height 5
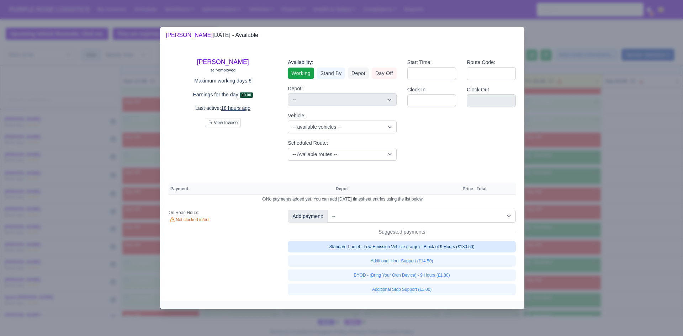
click at [429, 247] on link "Standard Parcel - Low Emission Vehicle (Large) - Block of 9 Hours (£130.50)" at bounding box center [402, 246] width 228 height 11
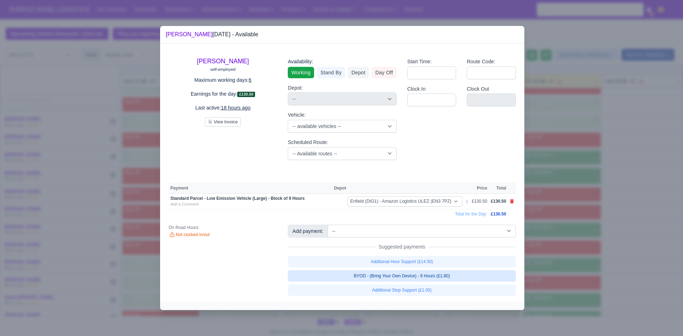
click at [412, 275] on link "BYOD - (Bring Your Own Device) - 9 Hours (£1.80)" at bounding box center [402, 275] width 228 height 11
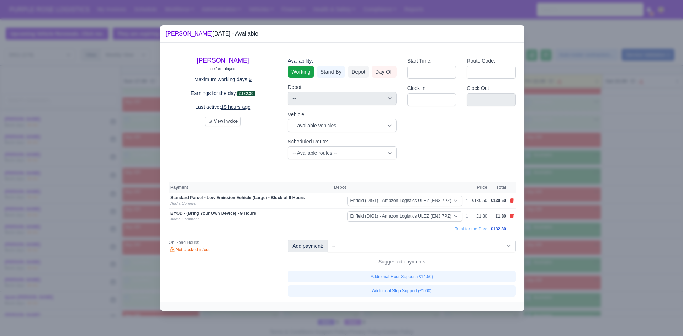
click at [545, 263] on div at bounding box center [341, 168] width 683 height 336
click at [570, 208] on div at bounding box center [341, 168] width 683 height 336
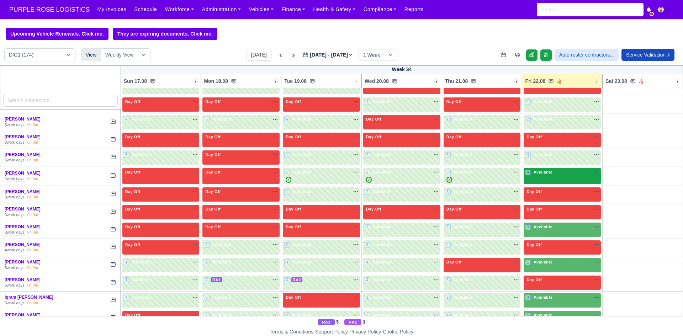
click at [555, 178] on div "4 Available" at bounding box center [561, 176] width 77 height 16
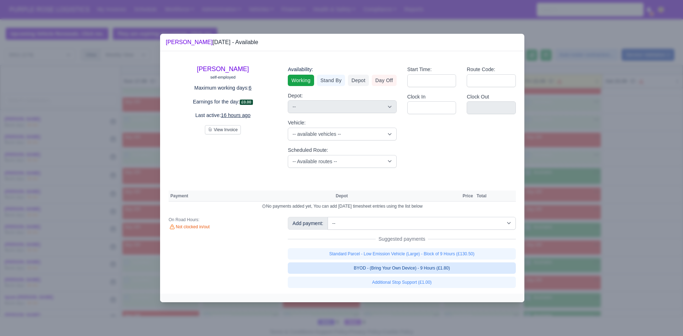
click at [423, 268] on link "BYOD - (Bring Your Own Device) - 9 Hours (£1.80)" at bounding box center [402, 267] width 228 height 11
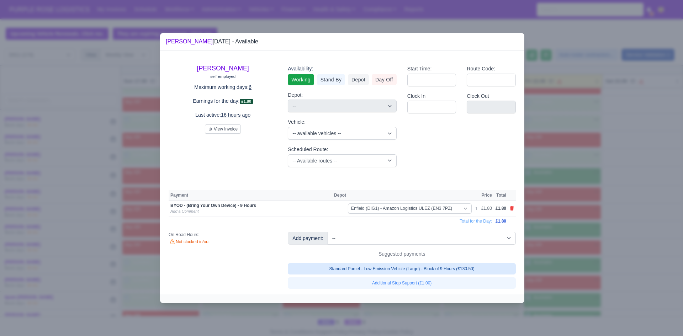
click at [427, 270] on link "Standard Parcel - Low Emission Vehicle (Large) - Block of 9 Hours (£130.50)" at bounding box center [402, 268] width 228 height 11
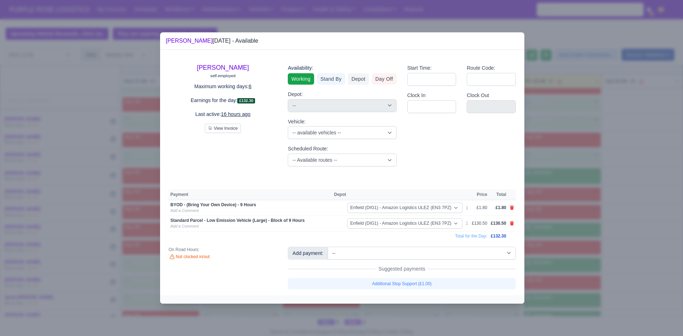
click at [620, 262] on div at bounding box center [341, 168] width 683 height 336
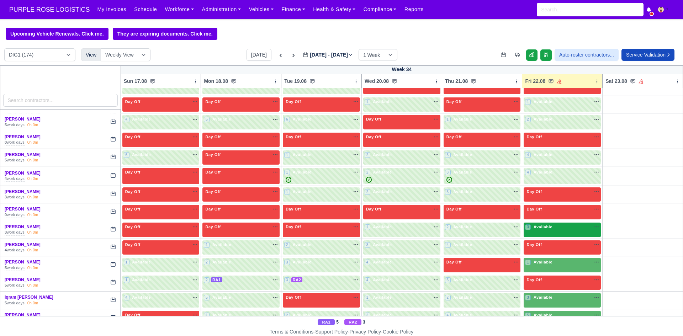
click at [577, 229] on div "3 Available na" at bounding box center [562, 227] width 74 height 6
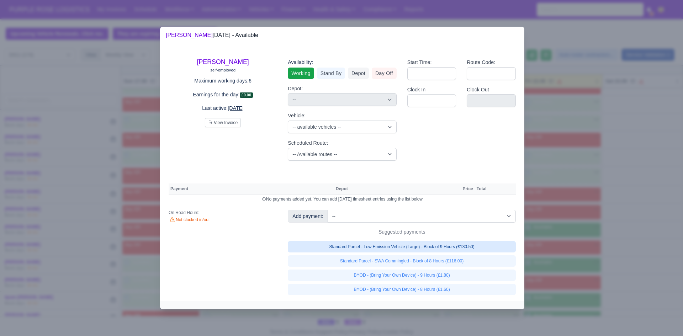
click at [469, 247] on link "Standard Parcel - Low Emission Vehicle (Large) - Block of 9 Hours (£130.50)" at bounding box center [402, 246] width 228 height 11
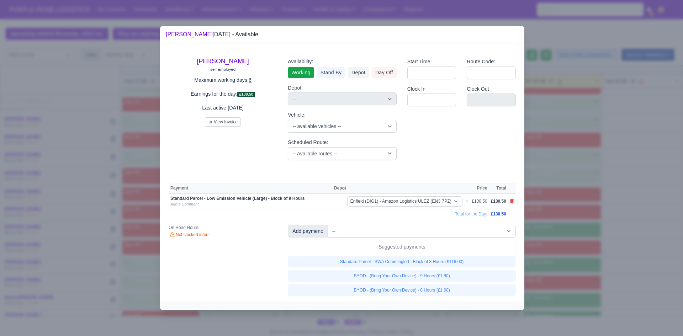
click at [446, 277] on link "BYOD - (Bring Your Own Device) - 9 Hours (£1.80)" at bounding box center [402, 275] width 228 height 11
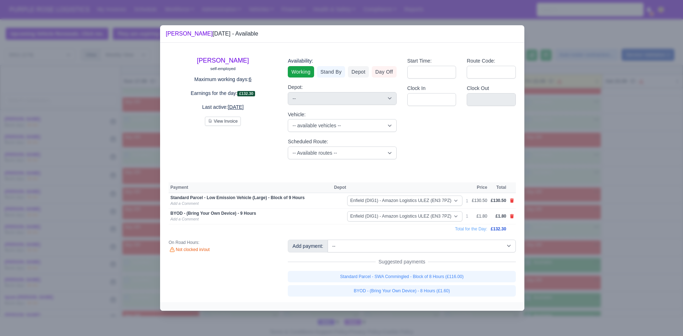
click at [599, 253] on div at bounding box center [341, 168] width 683 height 336
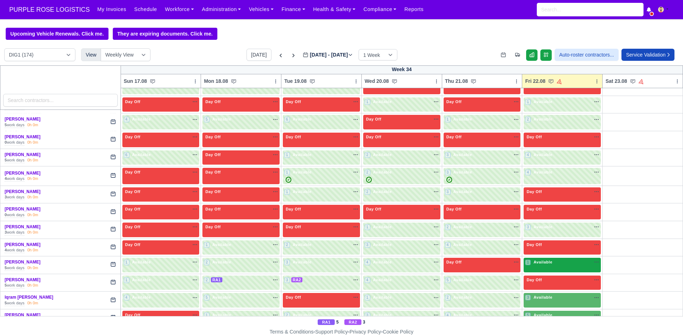
click at [544, 265] on span "Available" at bounding box center [543, 262] width 22 height 5
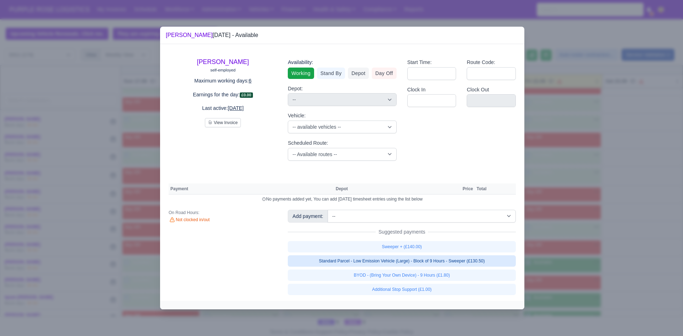
click at [452, 262] on link "Standard Parcel - Low Emission Vehicle (Large) - Block of 9 Hours - Sweeper (£1…" at bounding box center [402, 260] width 228 height 11
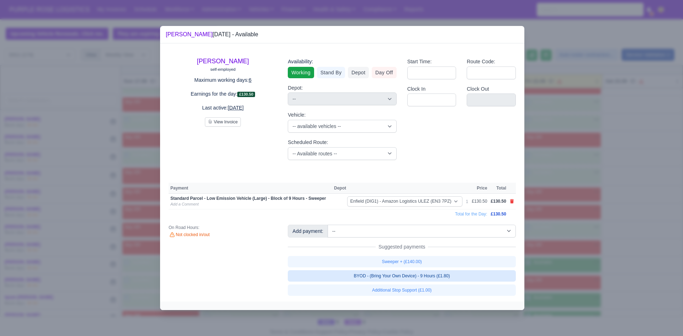
click at [437, 278] on link "BYOD - (Bring Your Own Device) - 9 Hours (£1.80)" at bounding box center [402, 275] width 228 height 11
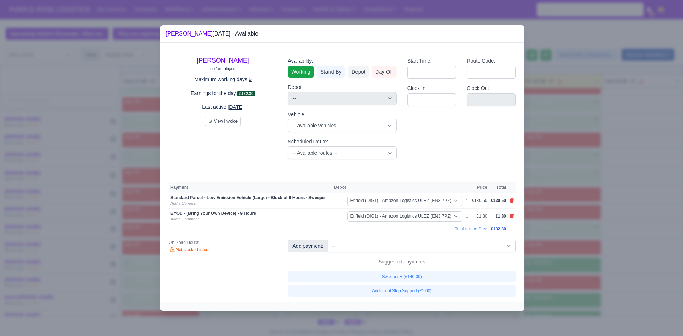
click at [581, 265] on div at bounding box center [341, 168] width 683 height 336
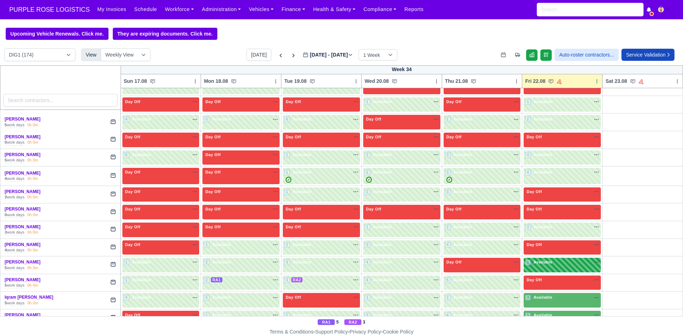
click at [550, 265] on div "1 Available na" at bounding box center [562, 262] width 74 height 6
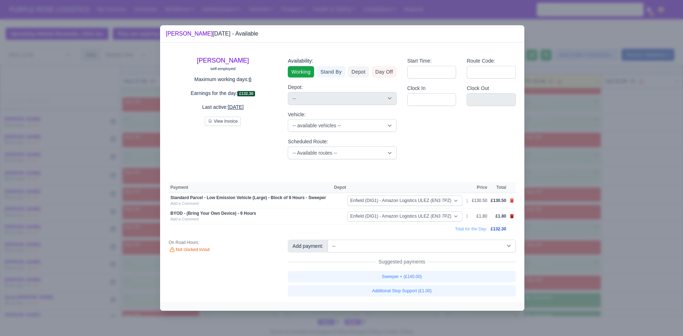
click at [511, 216] on icon at bounding box center [512, 216] width 4 height 4
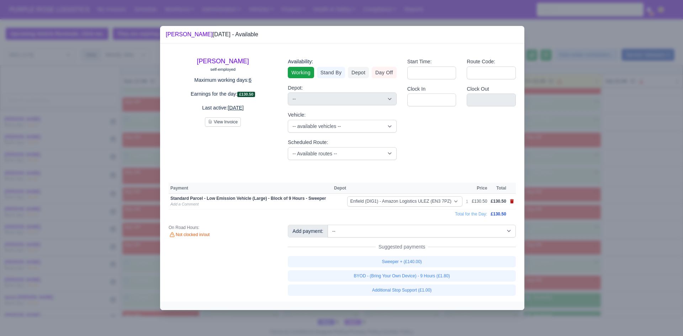
click at [512, 203] on icon at bounding box center [512, 201] width 4 height 4
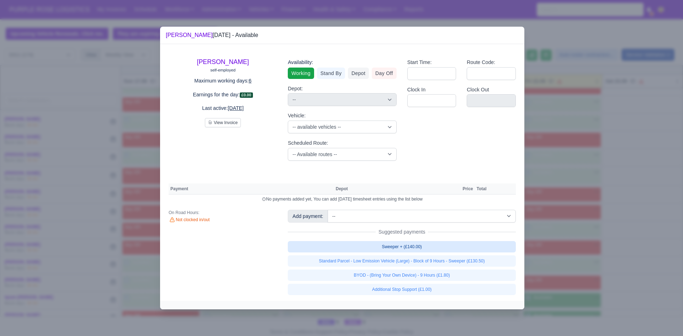
click at [430, 247] on link "Sweeper + (£140.00)" at bounding box center [402, 246] width 228 height 11
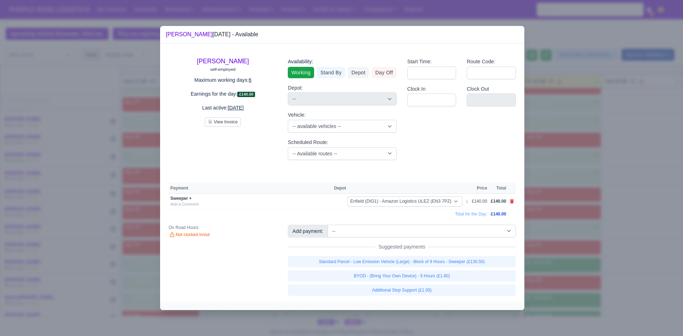
click at [628, 252] on div at bounding box center [341, 168] width 683 height 336
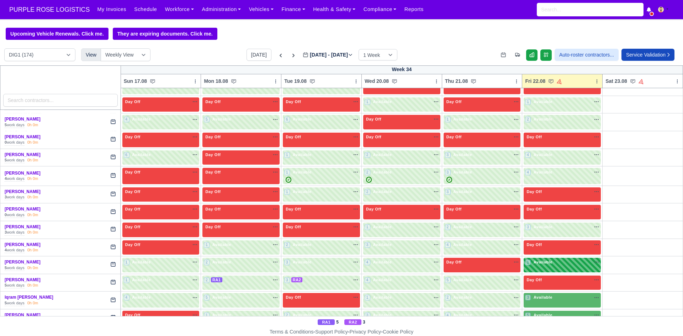
click at [559, 267] on div "1 Available na" at bounding box center [562, 262] width 74 height 7
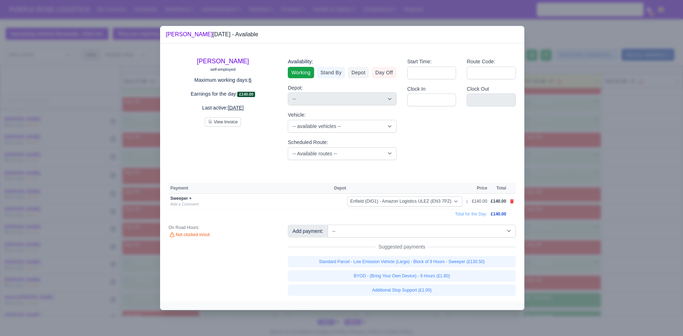
click at [605, 264] on div at bounding box center [341, 168] width 683 height 336
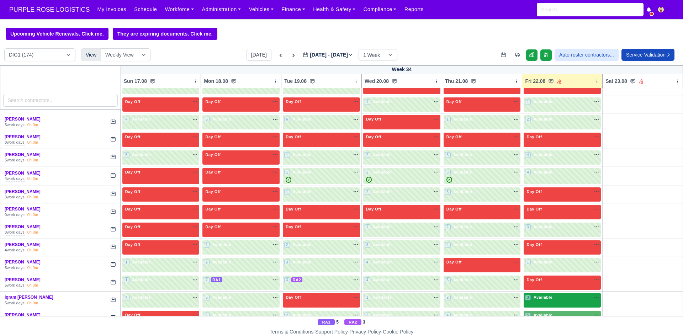
click at [548, 300] on span "Available" at bounding box center [543, 297] width 22 height 5
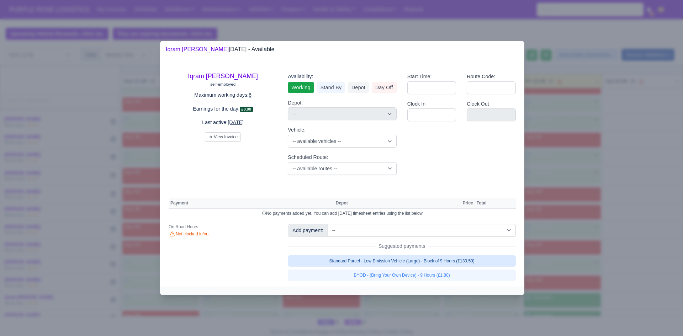
click at [463, 263] on link "Standard Parcel - Low Emission Vehicle (Large) - Block of 9 Hours (£130.50)" at bounding box center [402, 260] width 228 height 11
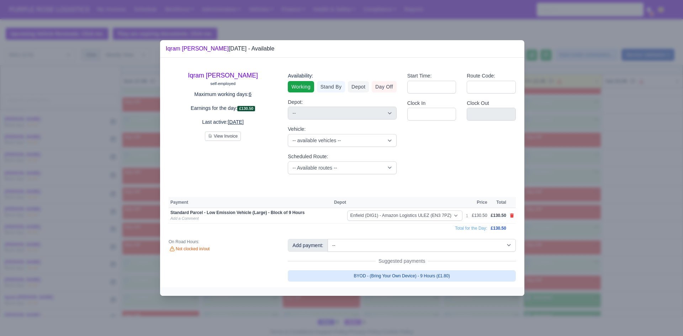
click at [454, 276] on link "BYOD - (Bring Your Own Device) - 9 Hours (£1.80)" at bounding box center [402, 275] width 228 height 11
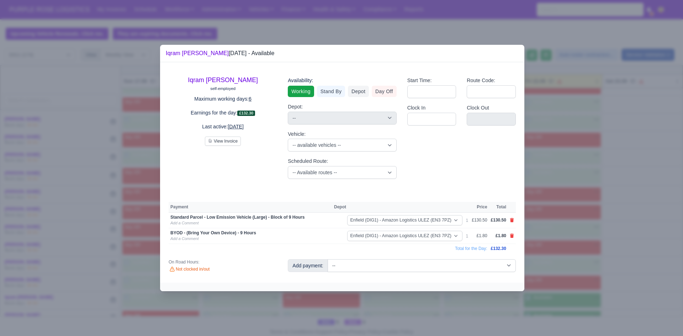
click at [613, 262] on div at bounding box center [341, 168] width 683 height 336
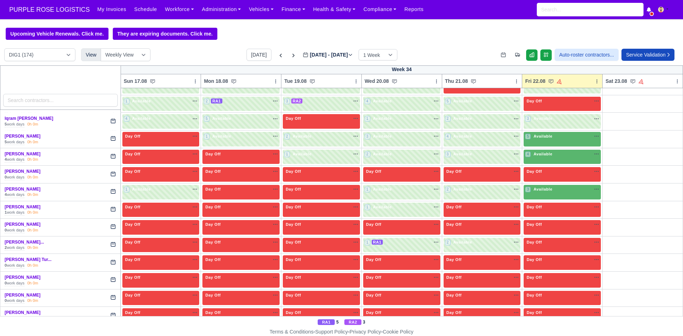
scroll to position [760, 0]
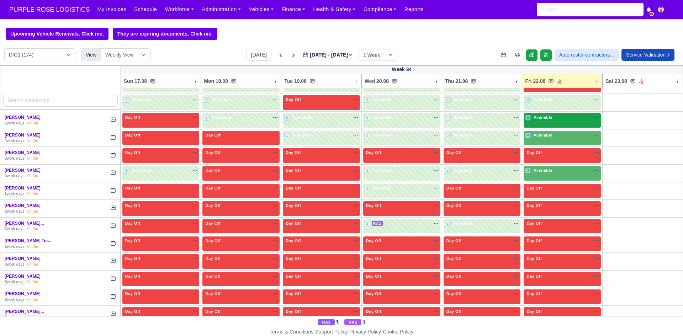
click at [565, 124] on div "5 Available" at bounding box center [561, 120] width 77 height 15
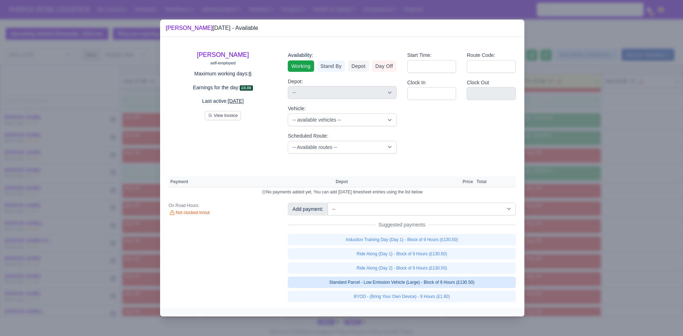
click at [434, 285] on link "Standard Parcel - Low Emission Vehicle (Large) - Block of 9 Hours (£130.50)" at bounding box center [402, 282] width 228 height 11
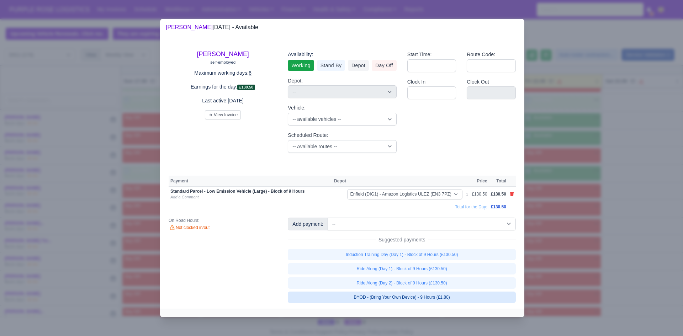
click at [428, 299] on link "BYOD - (Bring Your Own Device) - 9 Hours (£1.80)" at bounding box center [402, 297] width 228 height 11
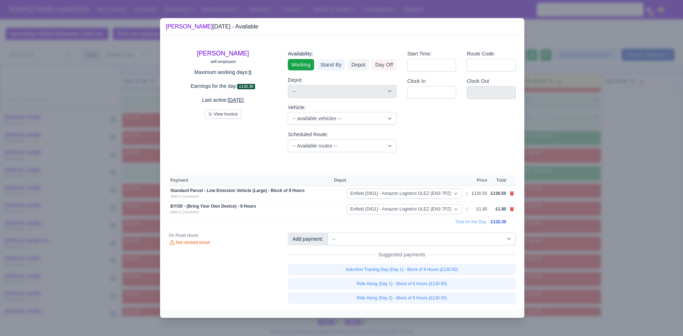
click at [599, 267] on div at bounding box center [341, 168] width 683 height 336
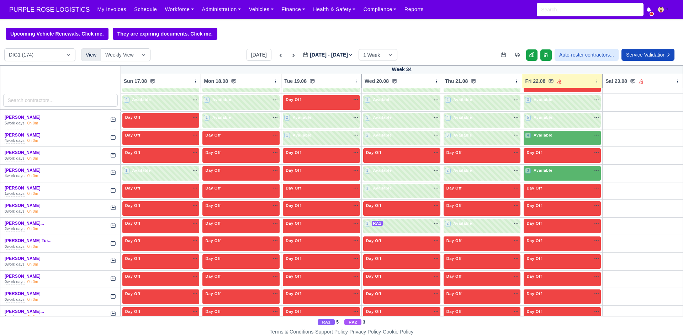
click at [551, 166] on td "3 Available" at bounding box center [562, 173] width 80 height 18
click at [551, 172] on div "3 Available na" at bounding box center [562, 170] width 74 height 6
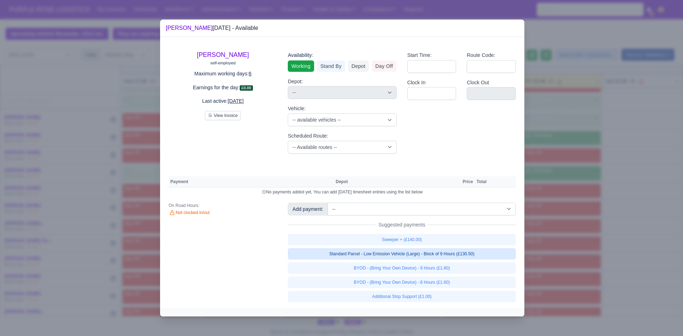
click at [431, 256] on link "Standard Parcel - Low Emission Vehicle (Large) - Block of 9 Hours (£130.50)" at bounding box center [402, 253] width 228 height 11
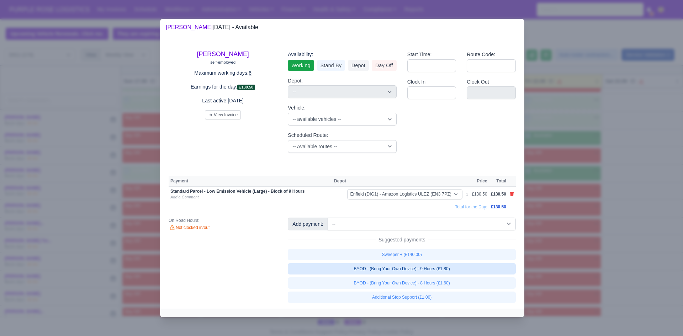
click at [426, 268] on link "BYOD - (Bring Your Own Device) - 9 Hours (£1.80)" at bounding box center [402, 268] width 228 height 11
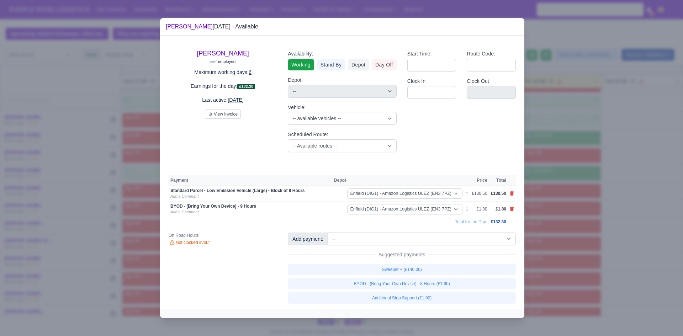
click at [571, 252] on div at bounding box center [341, 168] width 683 height 336
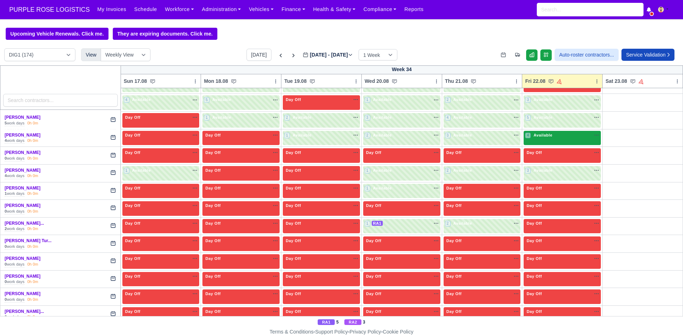
click at [556, 136] on div "4 Available na" at bounding box center [562, 135] width 74 height 6
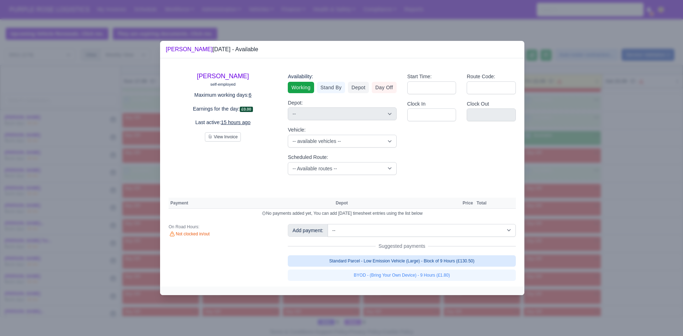
click at [426, 261] on link "Standard Parcel - Low Emission Vehicle (Large) - Block of 9 Hours (£130.50)" at bounding box center [402, 260] width 228 height 11
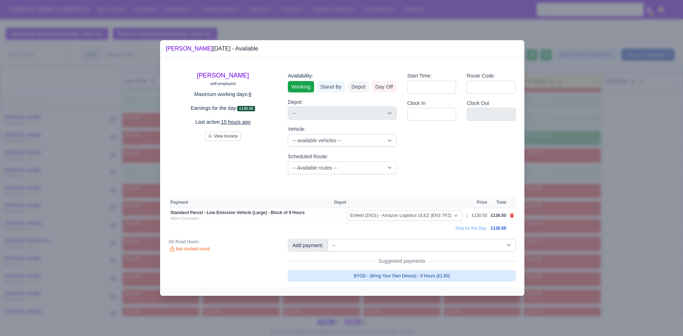
click at [420, 278] on link "BYOD - (Bring Your Own Device) - 9 Hours (£1.80)" at bounding box center [402, 275] width 228 height 11
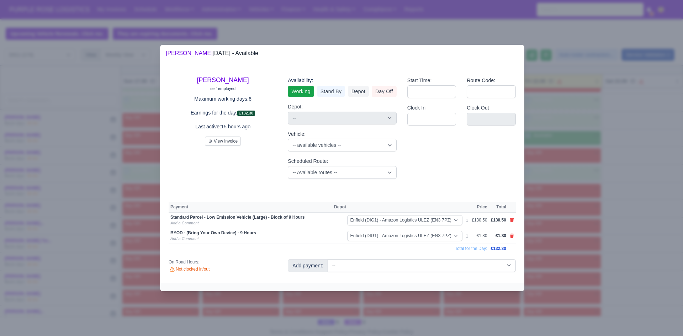
click at [561, 258] on div at bounding box center [341, 168] width 683 height 336
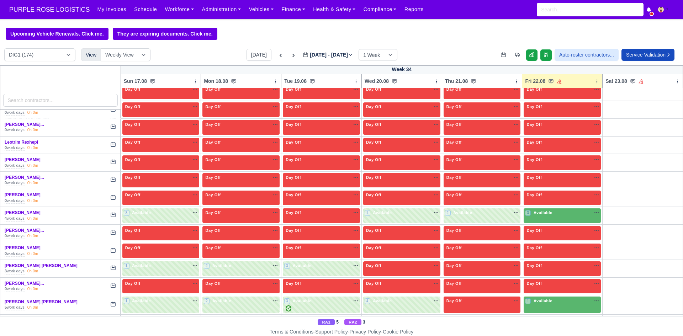
scroll to position [979, 0]
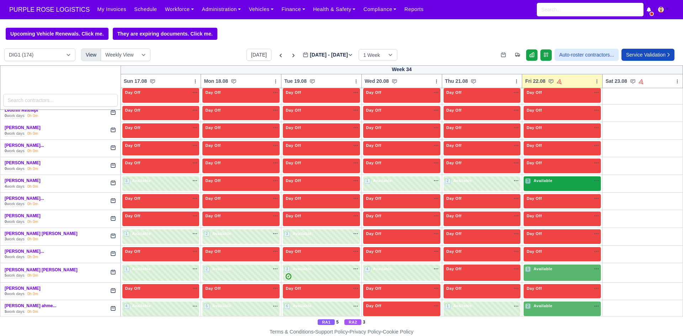
click at [564, 187] on div "3 Available" at bounding box center [561, 183] width 77 height 15
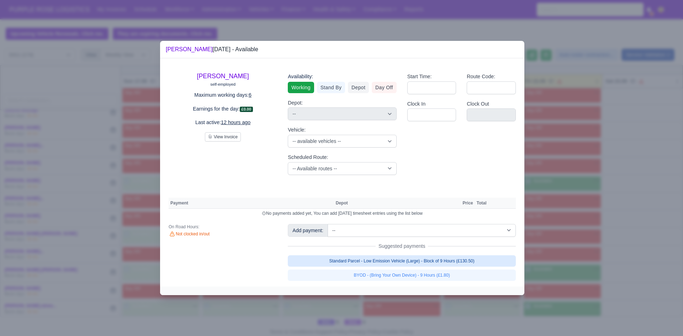
click at [463, 263] on link "Standard Parcel - Low Emission Vehicle (Large) - Block of 9 Hours (£130.50)" at bounding box center [402, 260] width 228 height 11
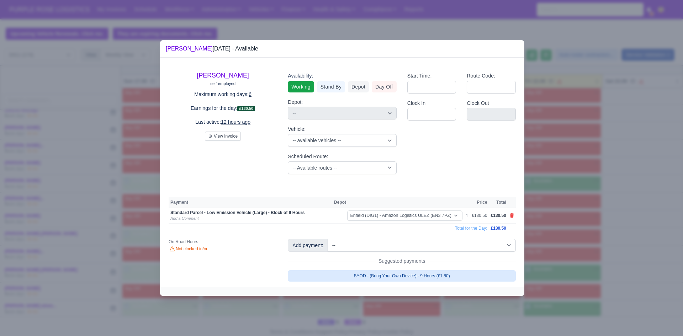
click at [430, 278] on link "BYOD - (Bring Your Own Device) - 9 Hours (£1.80)" at bounding box center [402, 275] width 228 height 11
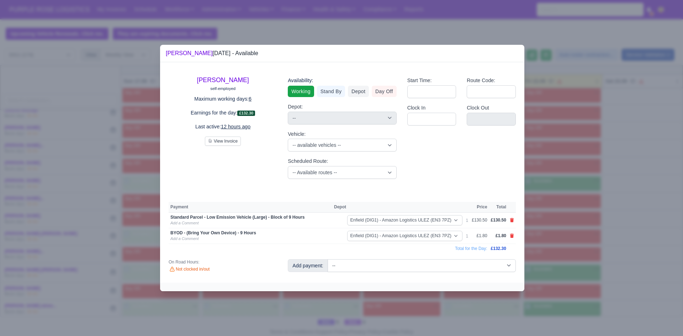
click at [682, 227] on div at bounding box center [341, 168] width 683 height 336
click at [659, 226] on div at bounding box center [341, 168] width 683 height 336
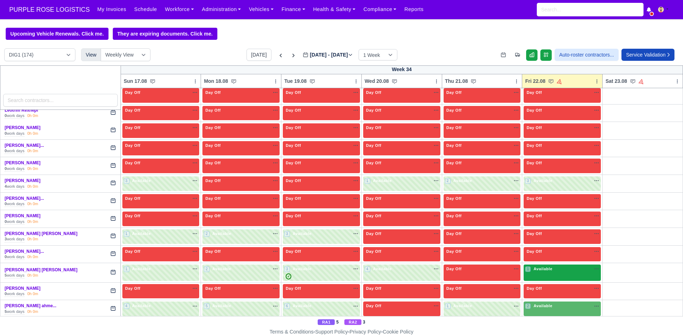
click at [547, 270] on span "Available" at bounding box center [543, 268] width 22 height 5
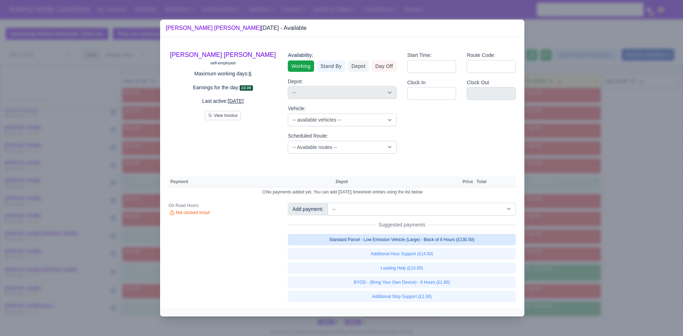
click at [438, 244] on link "Standard Parcel - Low Emission Vehicle (Large) - Block of 9 Hours (£130.50)" at bounding box center [402, 239] width 228 height 11
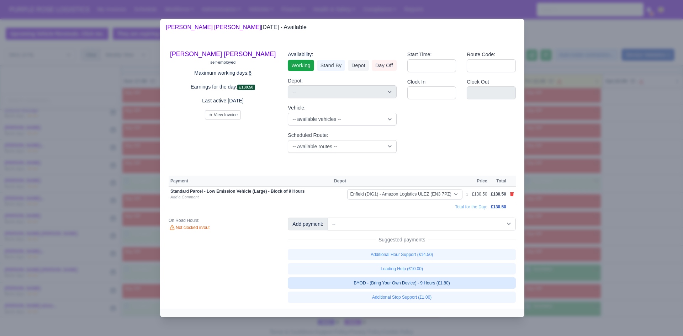
click at [431, 287] on link "BYOD - (Bring Your Own Device) - 9 Hours (£1.80)" at bounding box center [402, 282] width 228 height 11
click at [602, 255] on div at bounding box center [341, 168] width 683 height 336
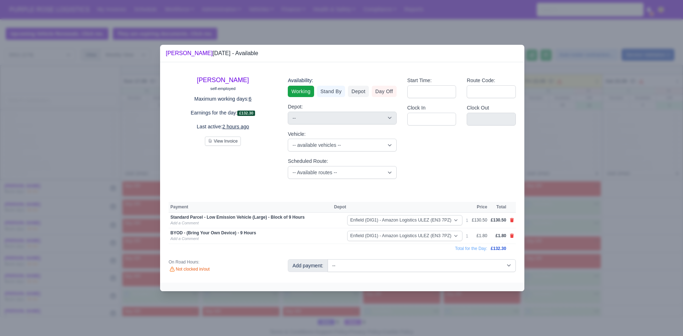
click at [665, 229] on div at bounding box center [341, 168] width 683 height 336
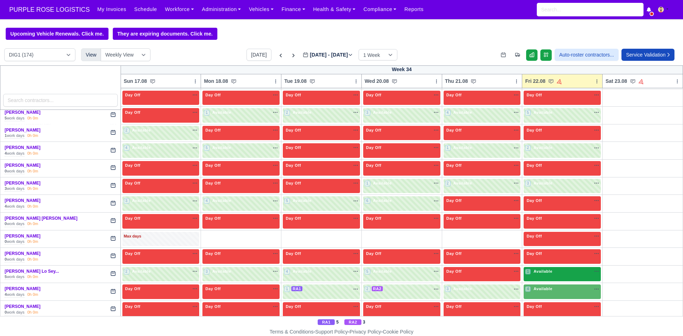
click at [537, 270] on span "Available" at bounding box center [543, 271] width 22 height 5
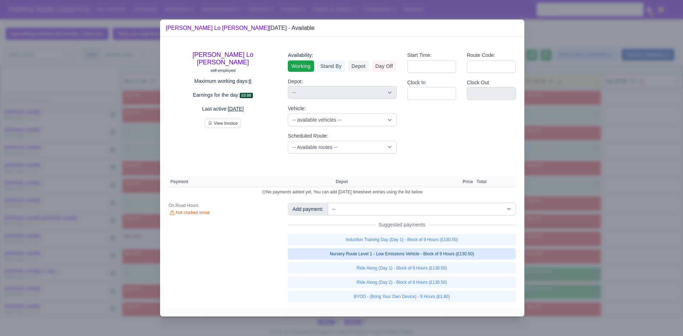
click at [451, 256] on link "Nursery Route Level 1 - Low Emissions Vehicle - Block of 9 Hours (£130.50)" at bounding box center [402, 253] width 228 height 11
select select "1"
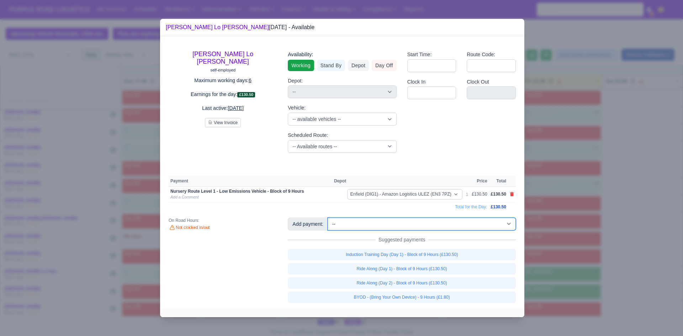
click at [456, 219] on select "-- Additional Hour Support (£14.50) Additional Stop Support (£1.00) BYOD - (Bri…" at bounding box center [421, 224] width 188 height 13
select select "2"
click at [327, 218] on select "-- Additional Hour Support (£14.50) Additional Stop Support (£1.00) BYOD - (Bri…" at bounding box center [421, 224] width 188 height 13
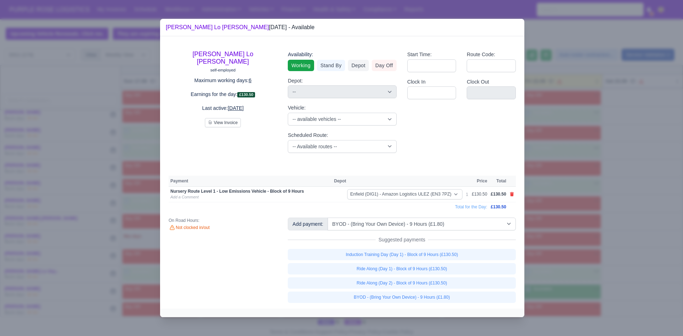
select select "1"
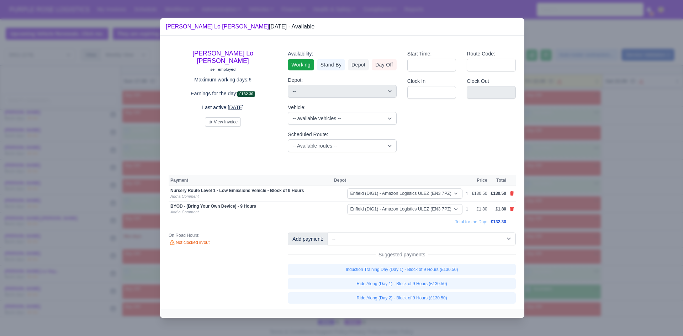
click at [638, 220] on div at bounding box center [341, 168] width 683 height 336
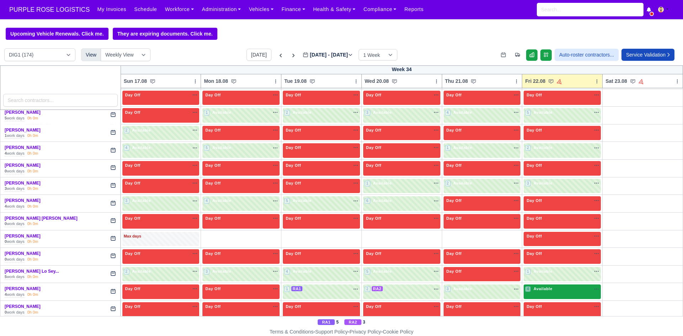
click at [549, 297] on div "4 Available" at bounding box center [561, 291] width 77 height 15
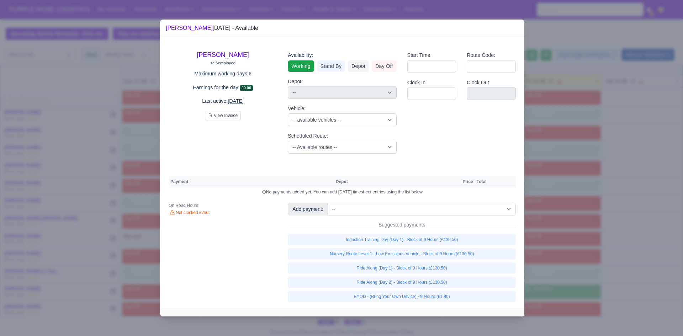
click at [436, 218] on div "Add payment: -- Additional Hour Support (£14.50) Additional Stop Support (£1.00…" at bounding box center [401, 253] width 239 height 100
click at [442, 209] on select "-- Additional Hour Support (£14.50) Additional Stop Support (£1.00) BYOD - (Bri…" at bounding box center [421, 209] width 188 height 13
select select "106"
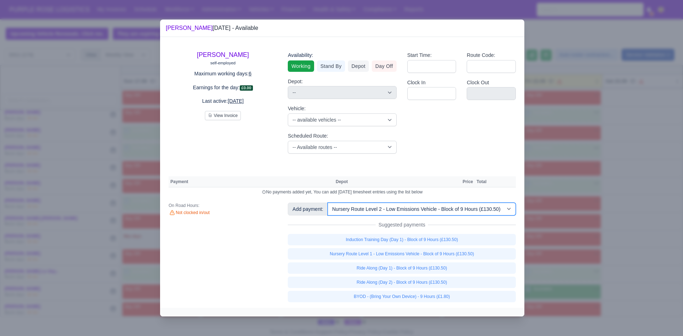
click at [327, 203] on select "-- Additional Hour Support (£14.50) Additional Stop Support (£1.00) BYOD - (Bri…" at bounding box center [421, 209] width 188 height 13
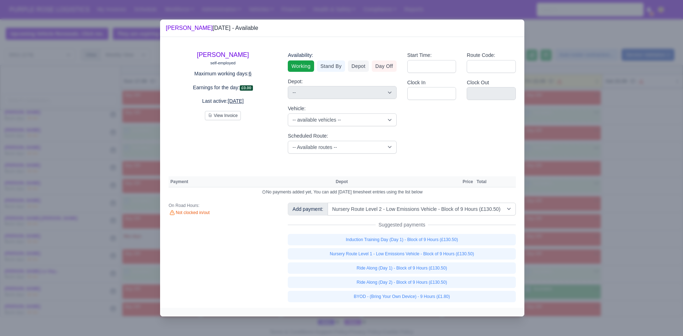
select select "1"
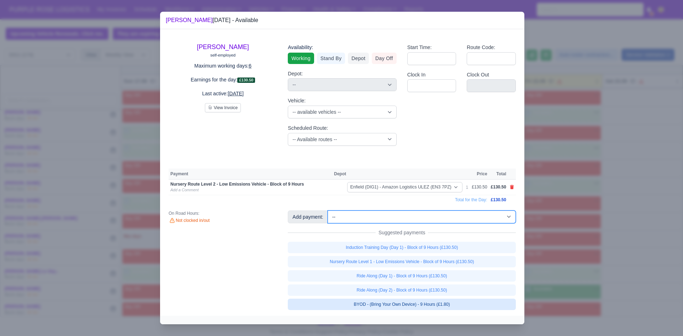
click at [456, 261] on div "Add payment: -- Additional Hour Support (£14.50) Additional Stop Support (£1.00…" at bounding box center [401, 260] width 239 height 100
click at [432, 304] on link "BYOD - (Bring Your Own Device) - 9 Hours (£1.80)" at bounding box center [402, 304] width 228 height 11
select select "1"
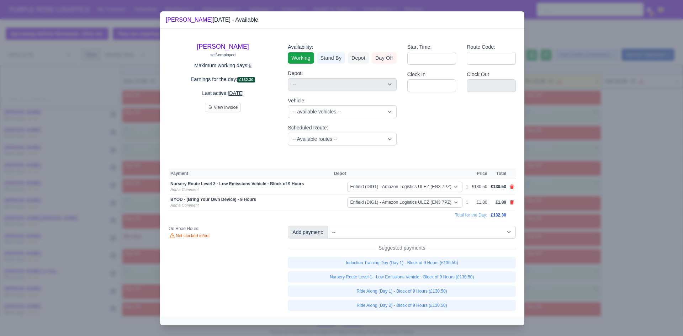
click at [586, 273] on div at bounding box center [341, 168] width 683 height 336
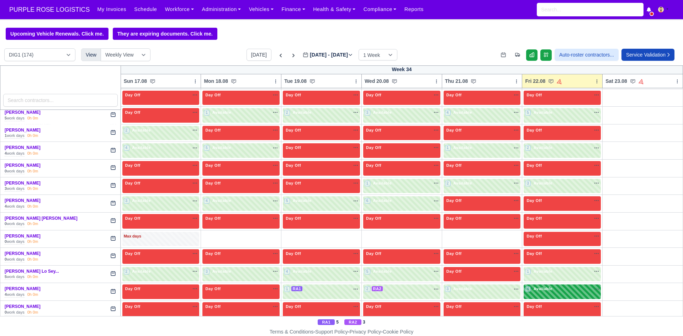
scroll to position [1469, 0]
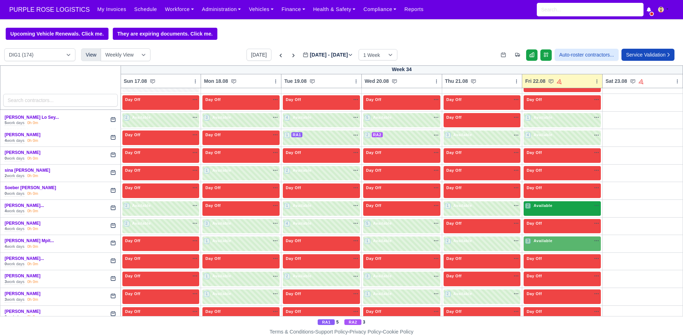
click at [556, 204] on div "2 Available na" at bounding box center [562, 206] width 74 height 6
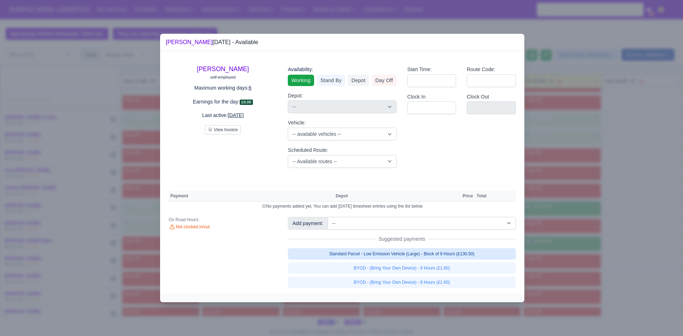
click at [469, 252] on link "Standard Parcel - Low Emission Vehicle (Large) - Block of 9 Hours (£130.50)" at bounding box center [402, 253] width 228 height 11
select select "1"
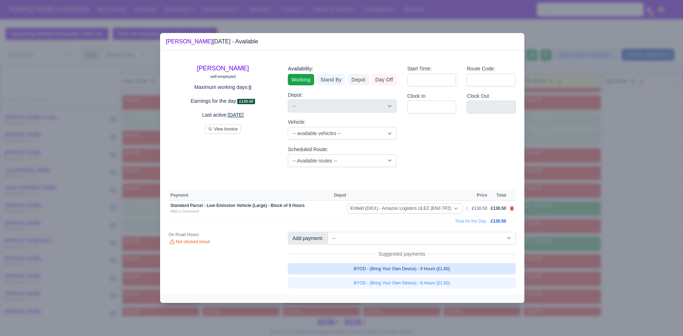
click at [445, 269] on link "BYOD - (Bring Your Own Device) - 9 Hours (£1.80)" at bounding box center [402, 268] width 228 height 11
select select "1"
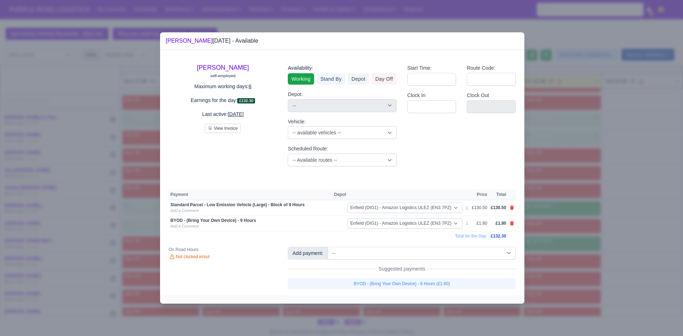
click at [585, 258] on div at bounding box center [341, 168] width 683 height 336
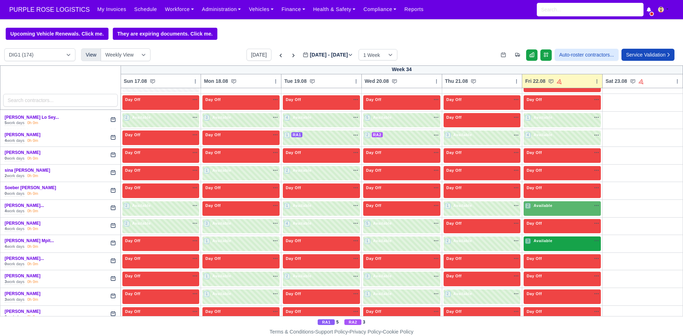
click at [561, 239] on div "3 Available na" at bounding box center [562, 241] width 74 height 6
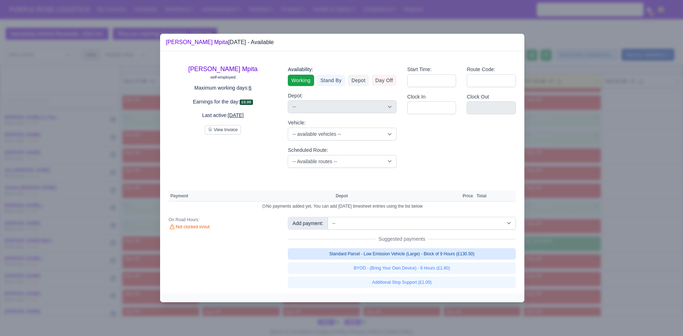
click at [460, 255] on link "Standard Parcel - Low Emission Vehicle (Large) - Block of 9 Hours (£130.50)" at bounding box center [402, 253] width 228 height 11
select select "1"
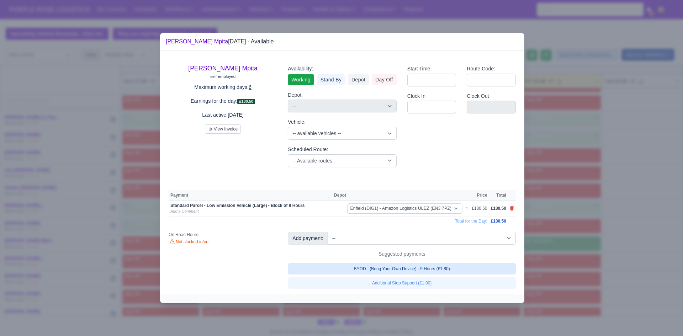
click at [452, 269] on link "BYOD - (Bring Your Own Device) - 9 Hours (£1.80)" at bounding box center [402, 268] width 228 height 11
select select "1"
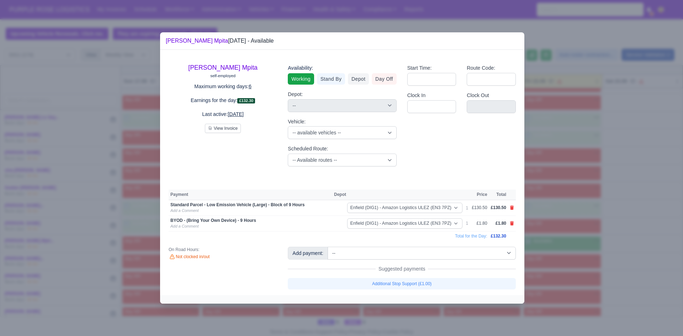
drag, startPoint x: 593, startPoint y: 269, endPoint x: 586, endPoint y: 268, distance: 6.8
click at [593, 269] on div at bounding box center [341, 168] width 683 height 336
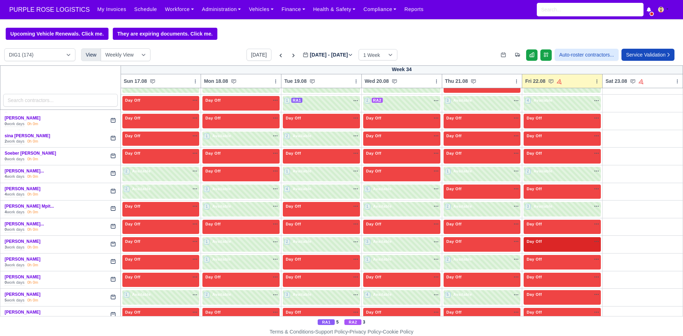
scroll to position [1530, 0]
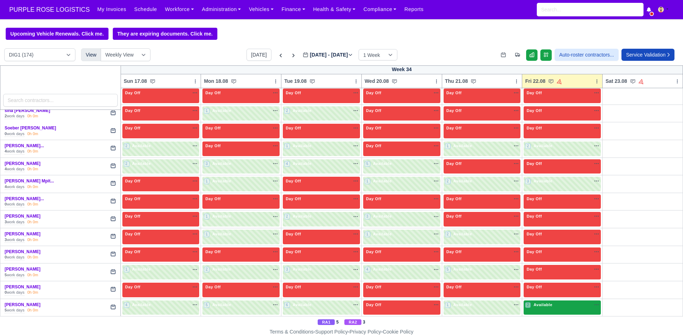
click at [556, 305] on div "2 Available na" at bounding box center [562, 305] width 74 height 6
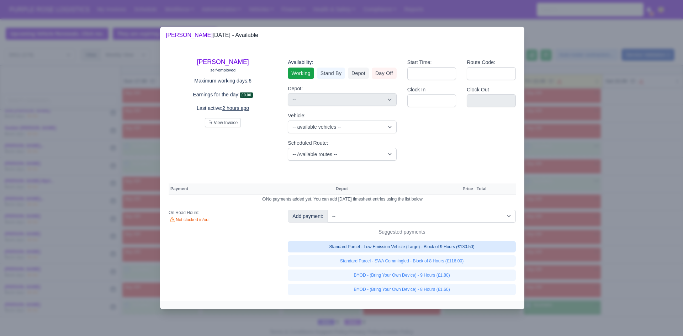
click at [423, 247] on link "Standard Parcel - Low Emission Vehicle (Large) - Block of 9 Hours (£130.50)" at bounding box center [402, 246] width 228 height 11
select select "1"
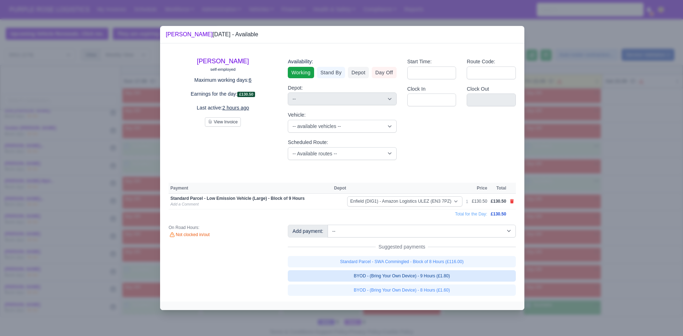
click at [428, 277] on link "BYOD - (Bring Your Own Device) - 9 Hours (£1.80)" at bounding box center [402, 275] width 228 height 11
select select "1"
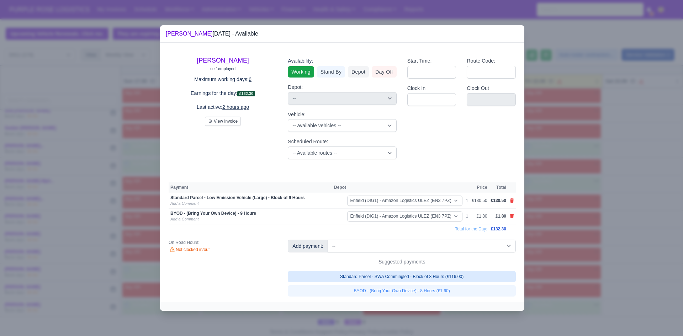
click at [479, 274] on link "Standard Parcel - SWA Commingled - Block of 8 Hours (£116.00)" at bounding box center [402, 276] width 228 height 11
select select "1"
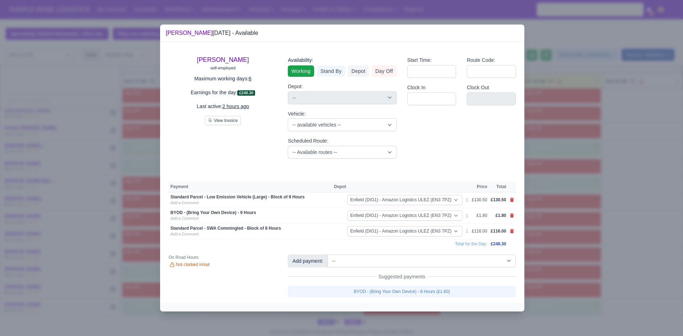
click at [631, 237] on div at bounding box center [341, 168] width 683 height 336
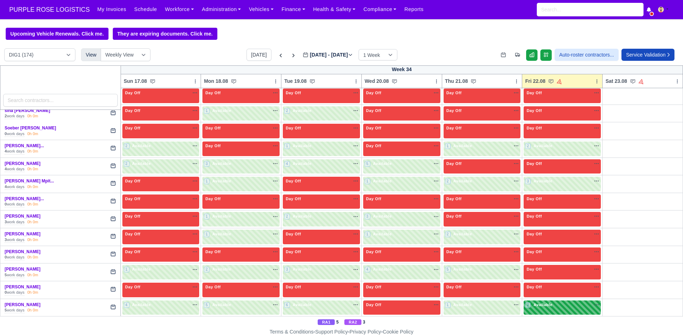
click at [550, 310] on div "2 Available" at bounding box center [561, 307] width 77 height 15
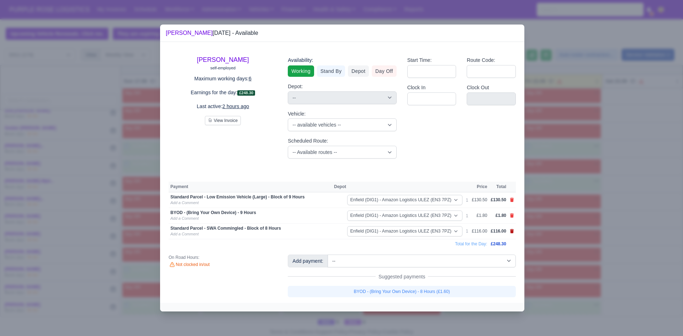
click at [510, 231] on icon at bounding box center [512, 231] width 4 height 4
select select
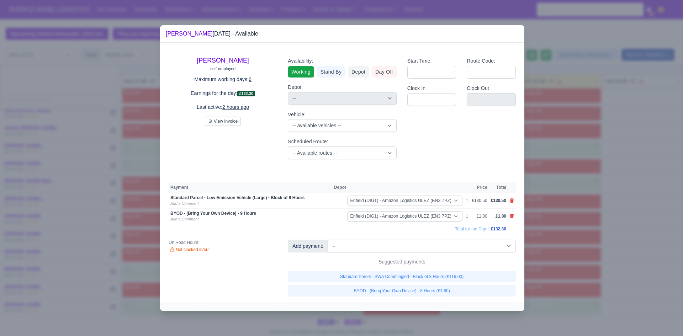
click at [632, 224] on div at bounding box center [341, 168] width 683 height 336
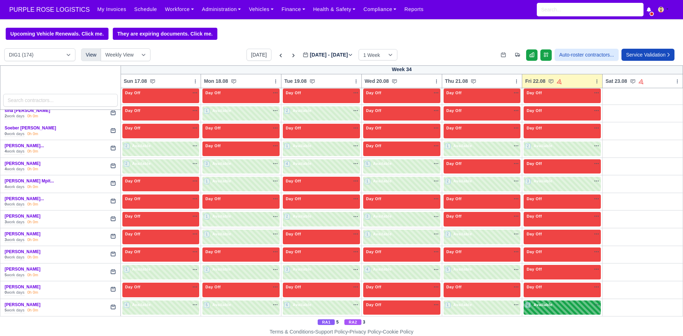
click at [546, 308] on div "2 Available na" at bounding box center [562, 305] width 74 height 7
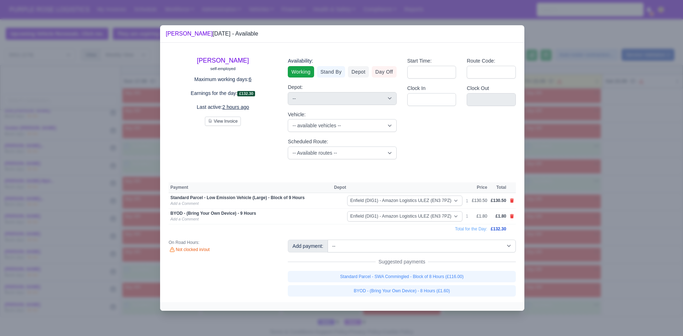
click at [630, 267] on div at bounding box center [341, 168] width 683 height 336
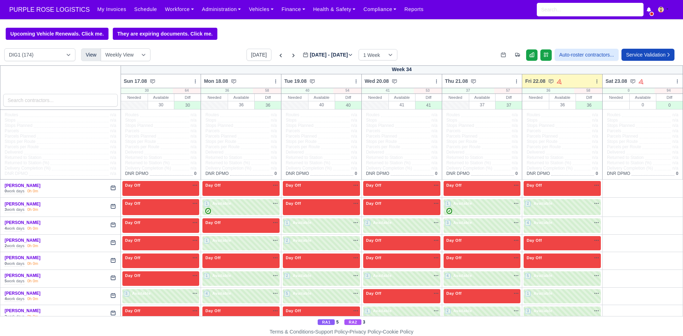
scroll to position [0, 0]
